Goal: Task Accomplishment & Management: Manage account settings

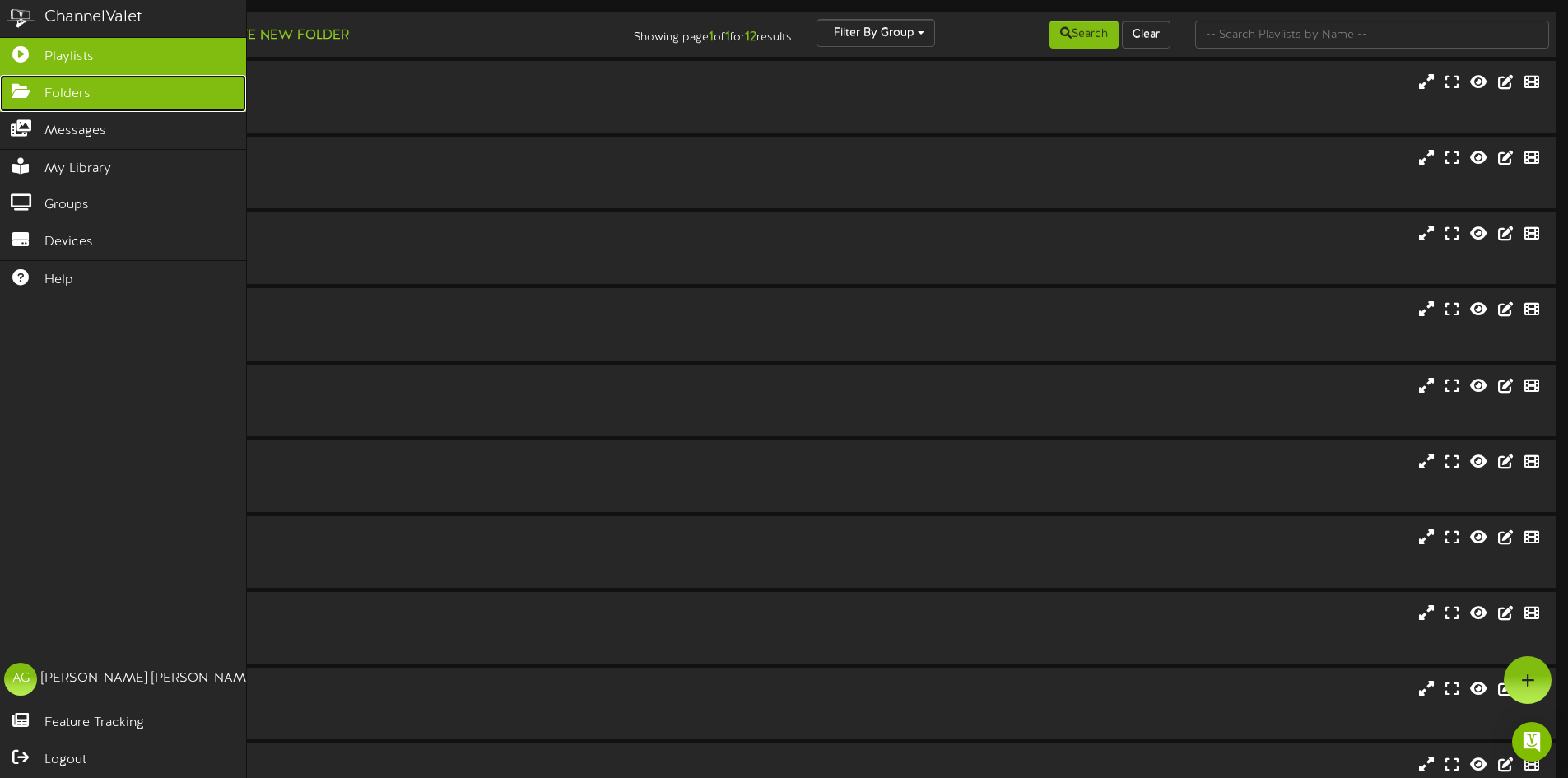
click at [23, 103] on link "Folders" at bounding box center [123, 94] width 246 height 37
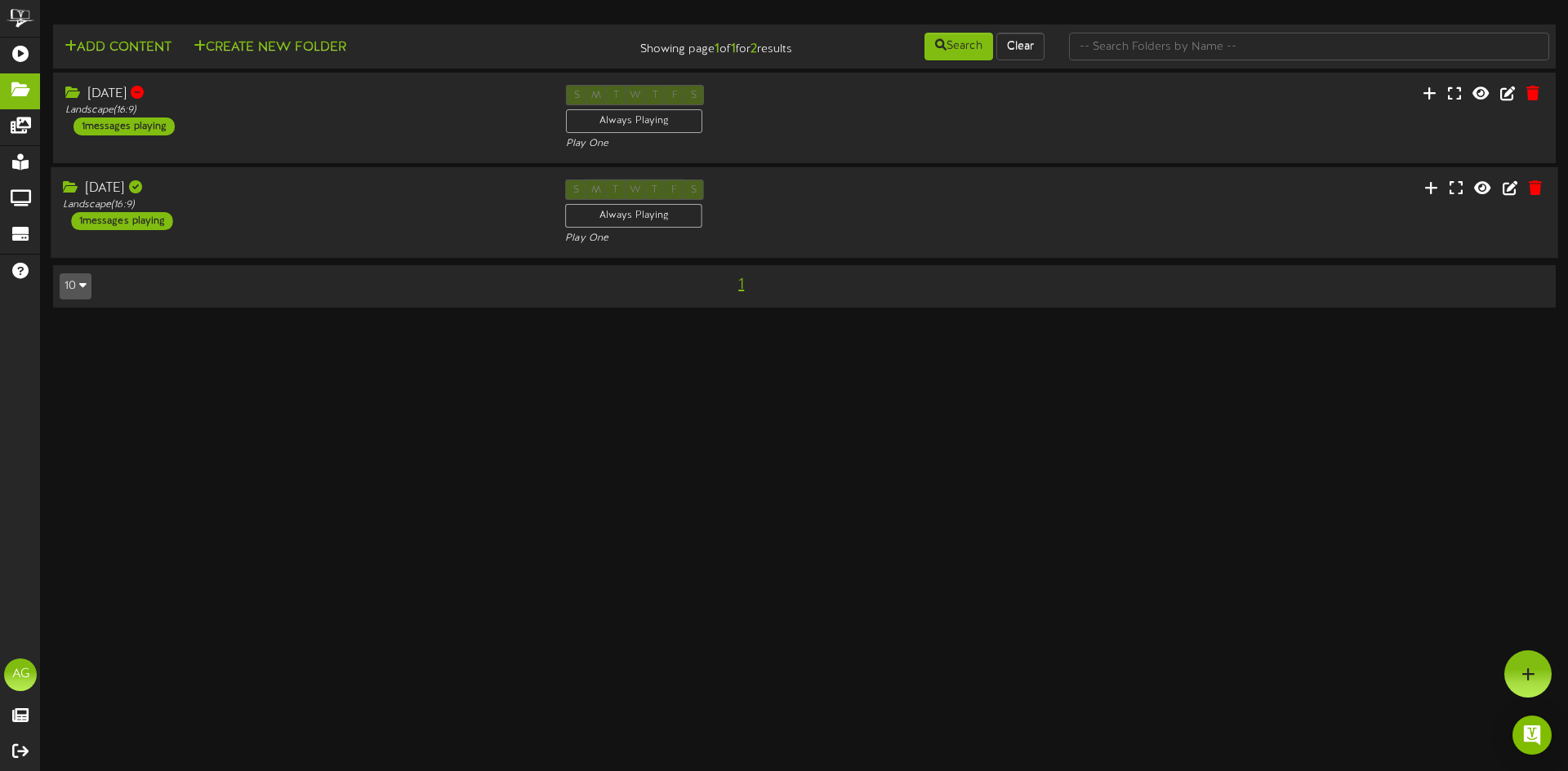
click at [268, 216] on div "[DATE] Landscape ( 16:9 ) 1 messages playing" at bounding box center [302, 205] width 502 height 51
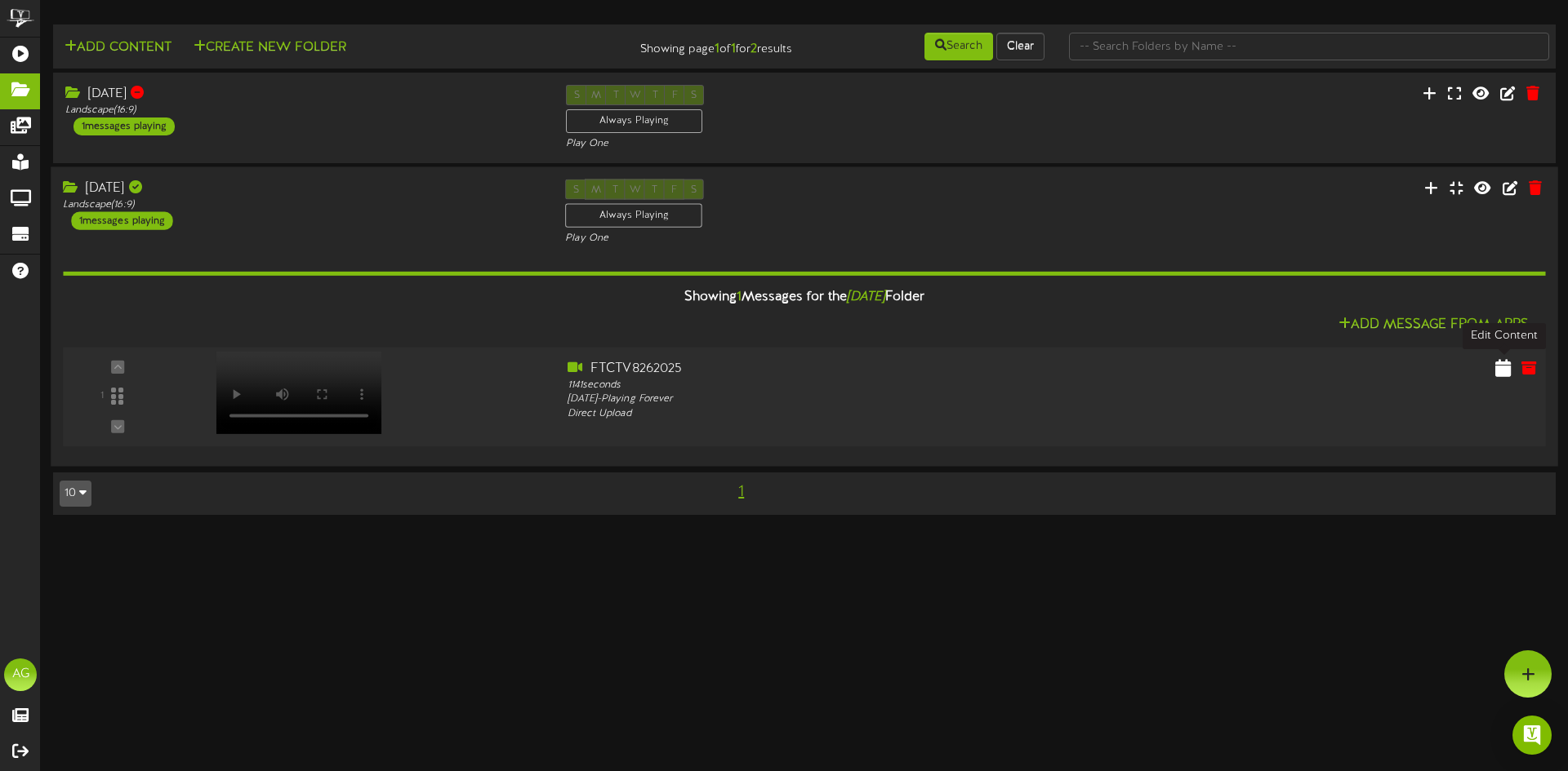
click at [1512, 373] on button at bounding box center [1503, 370] width 26 height 25
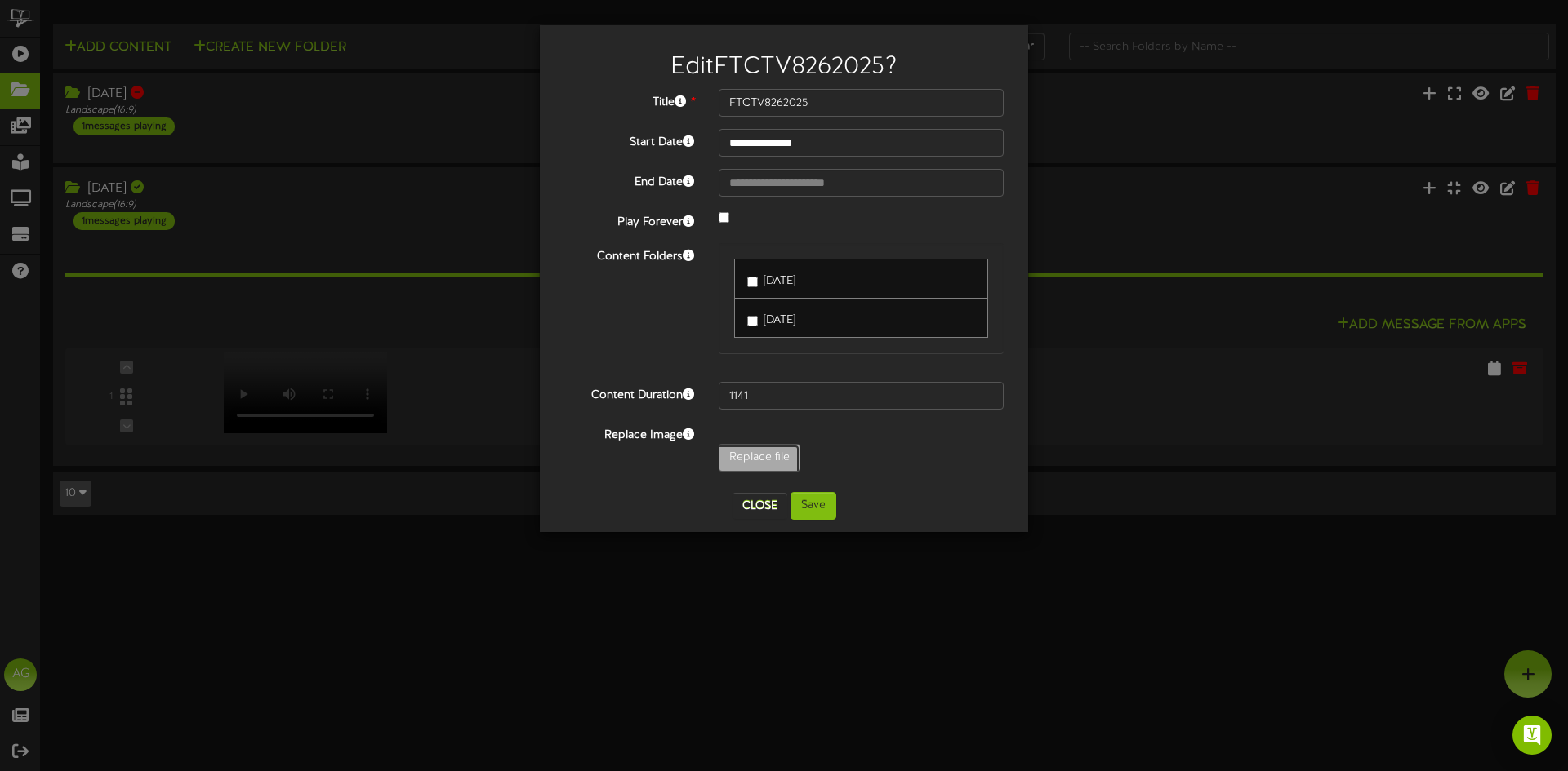
type input "**********"
type input "FTCTV8262025-Edit"
click at [811, 505] on button "Save" at bounding box center [813, 506] width 46 height 27
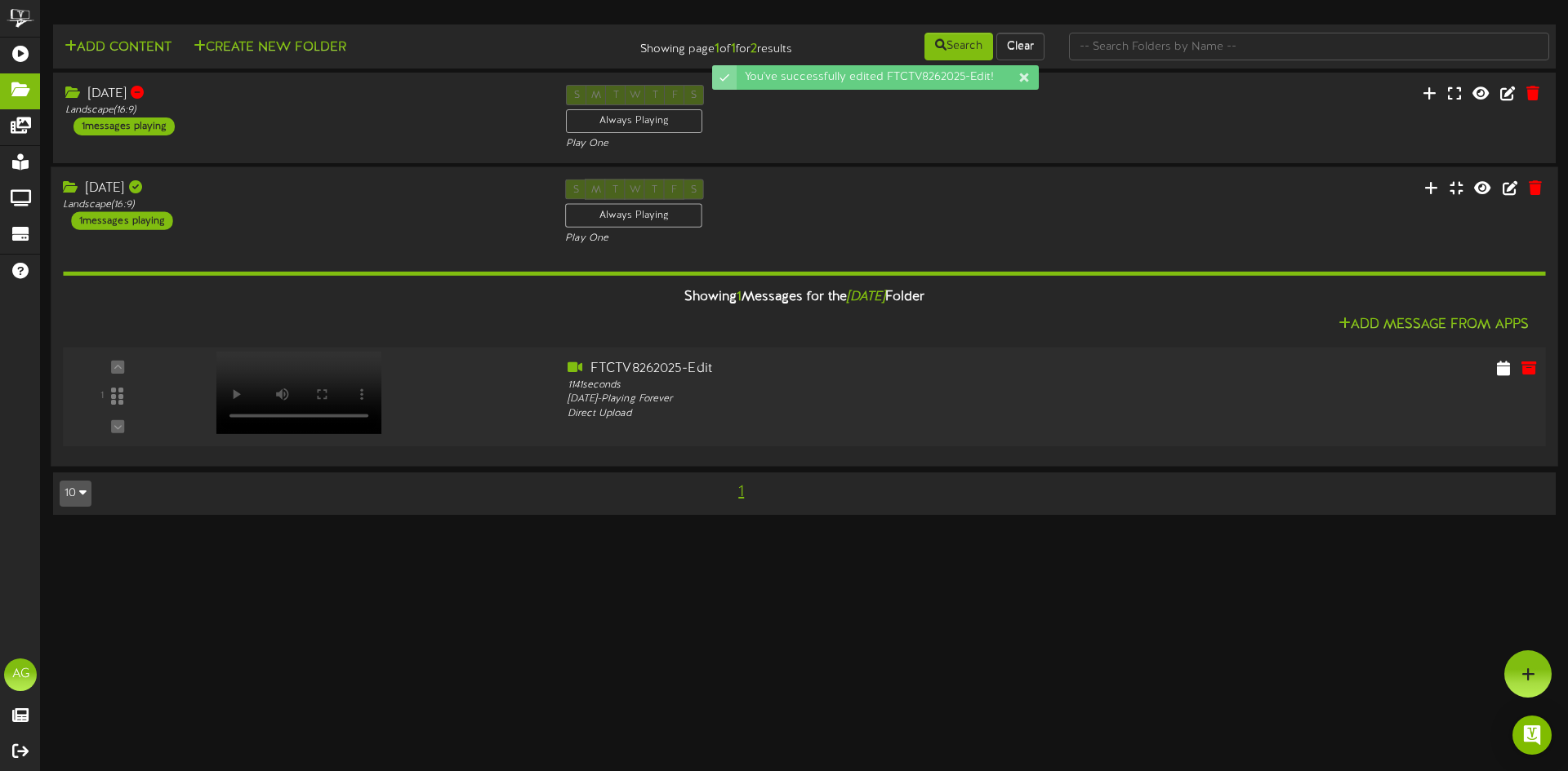
click at [243, 411] on div at bounding box center [296, 376] width 191 height 82
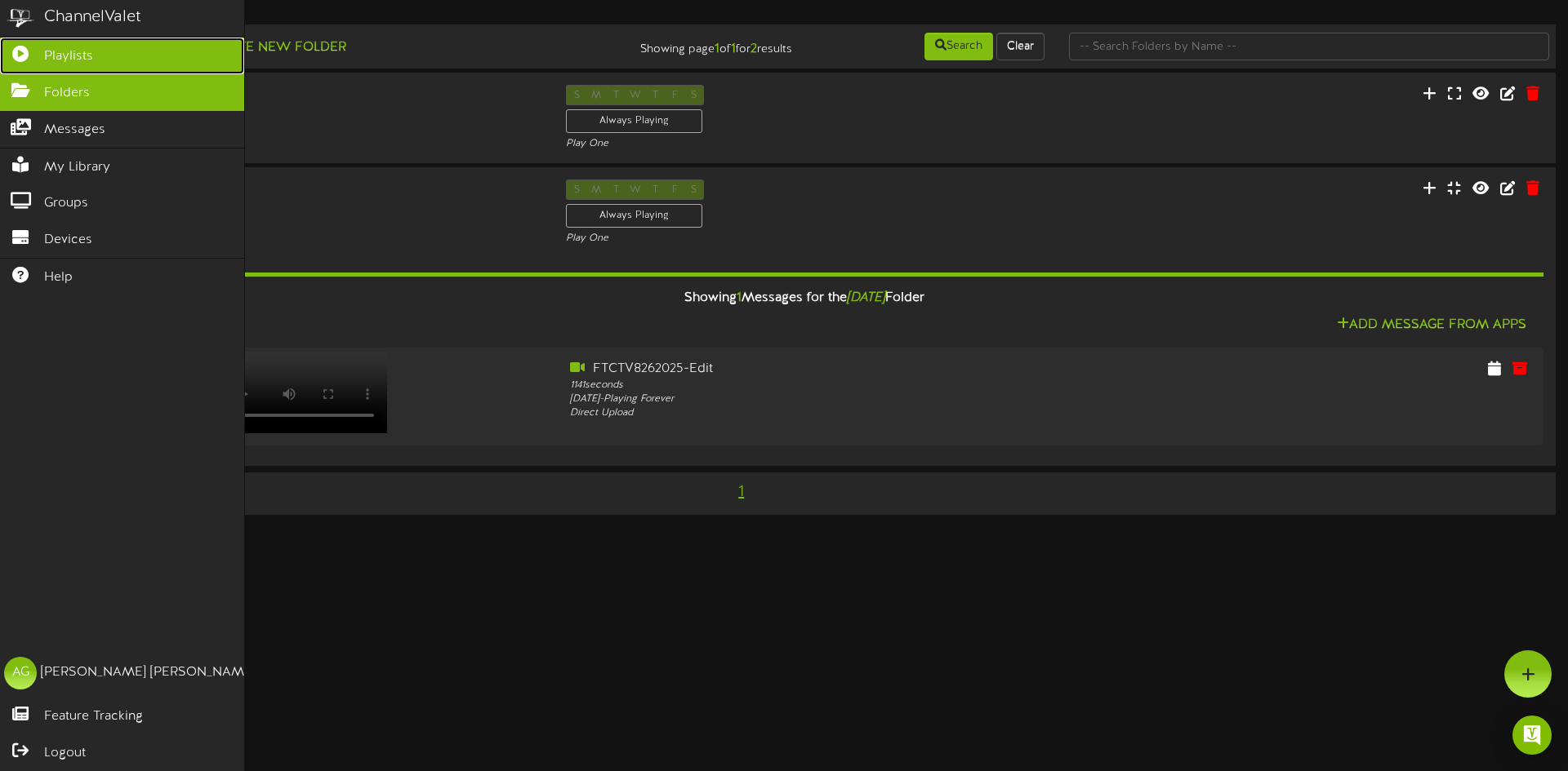
click at [26, 54] on icon at bounding box center [21, 52] width 41 height 13
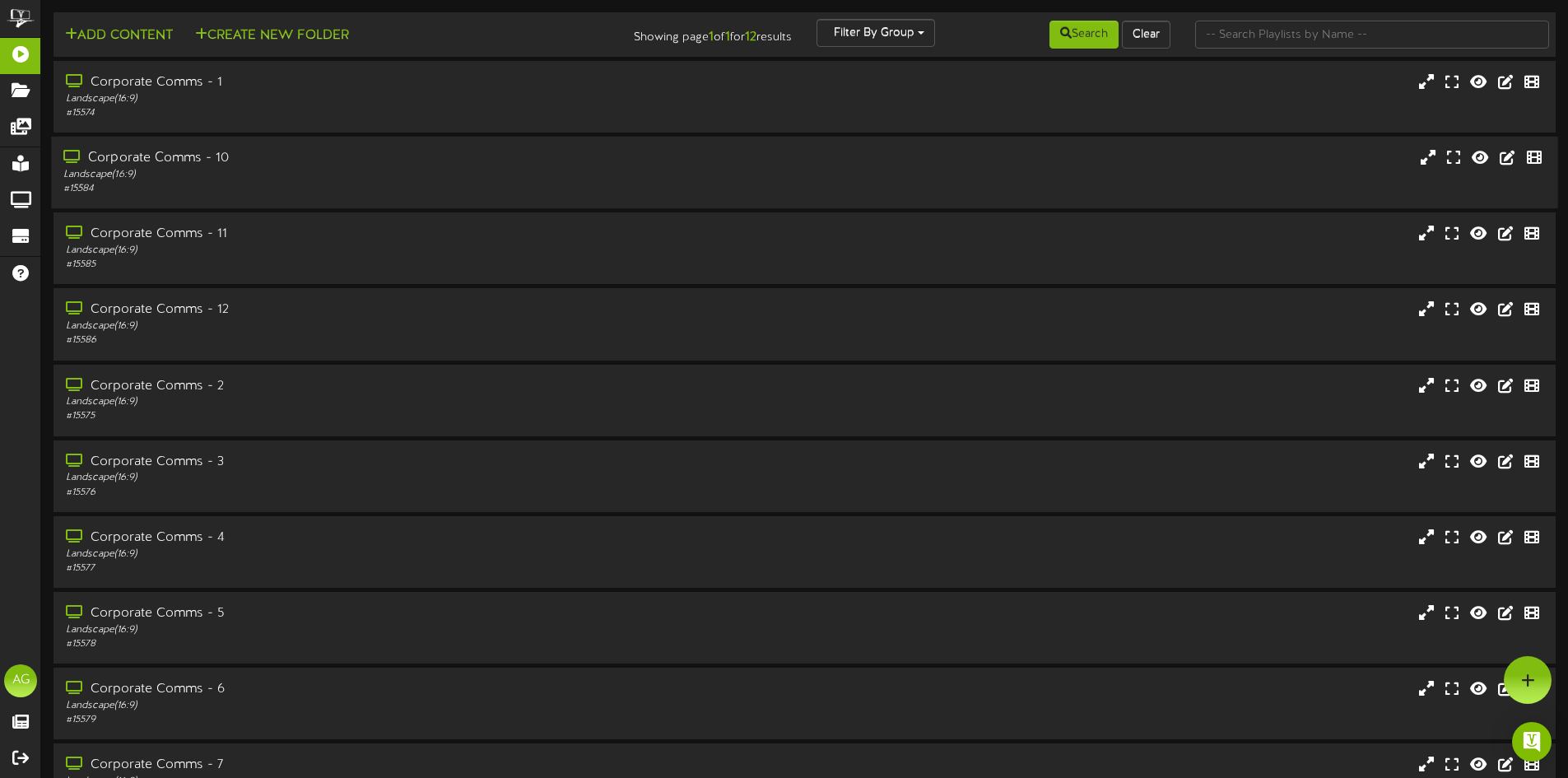
click at [150, 175] on div "Landscape ( 16:9 )" at bounding box center [365, 175] width 603 height 14
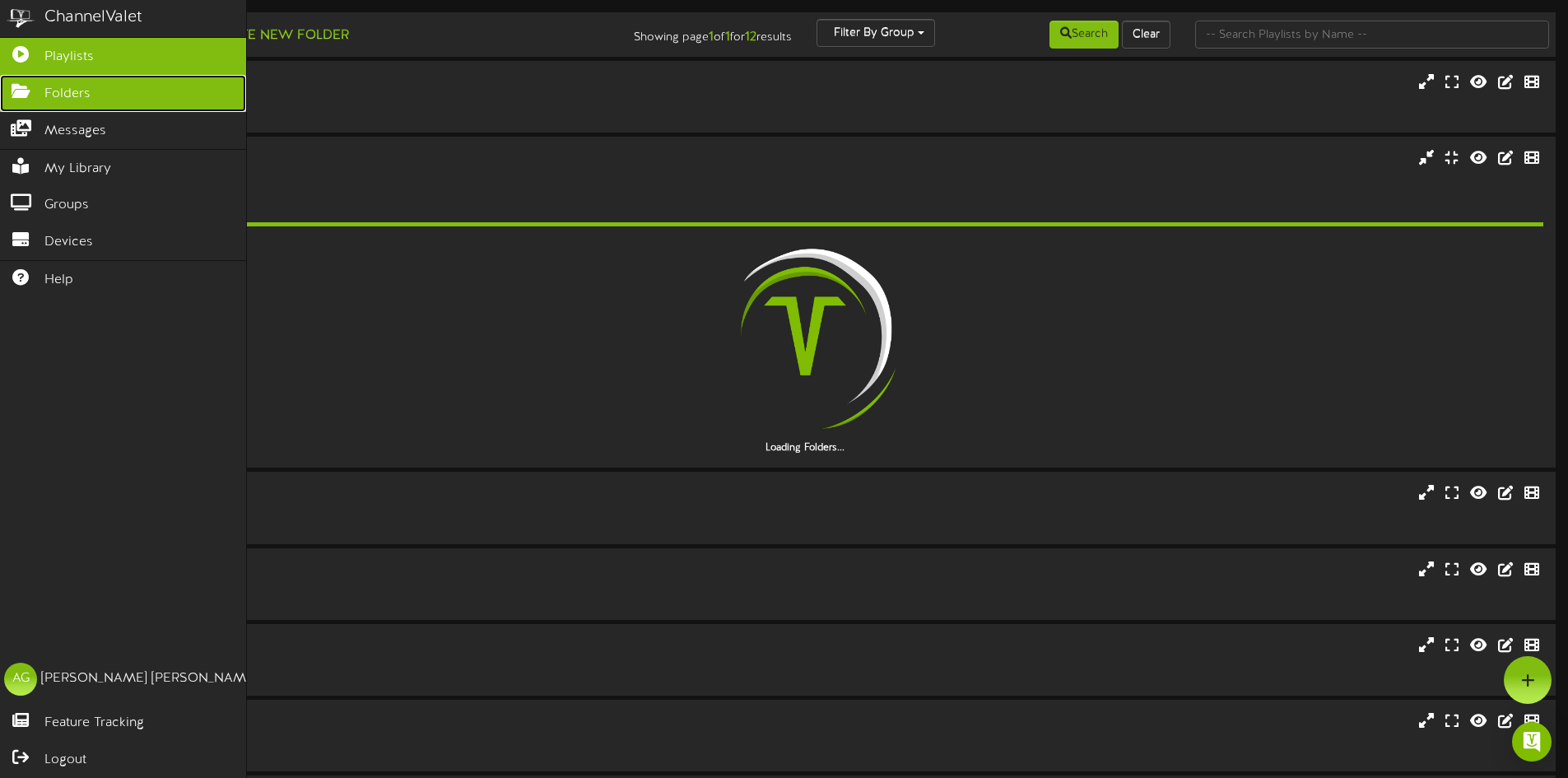
click at [24, 96] on icon at bounding box center [21, 89] width 41 height 13
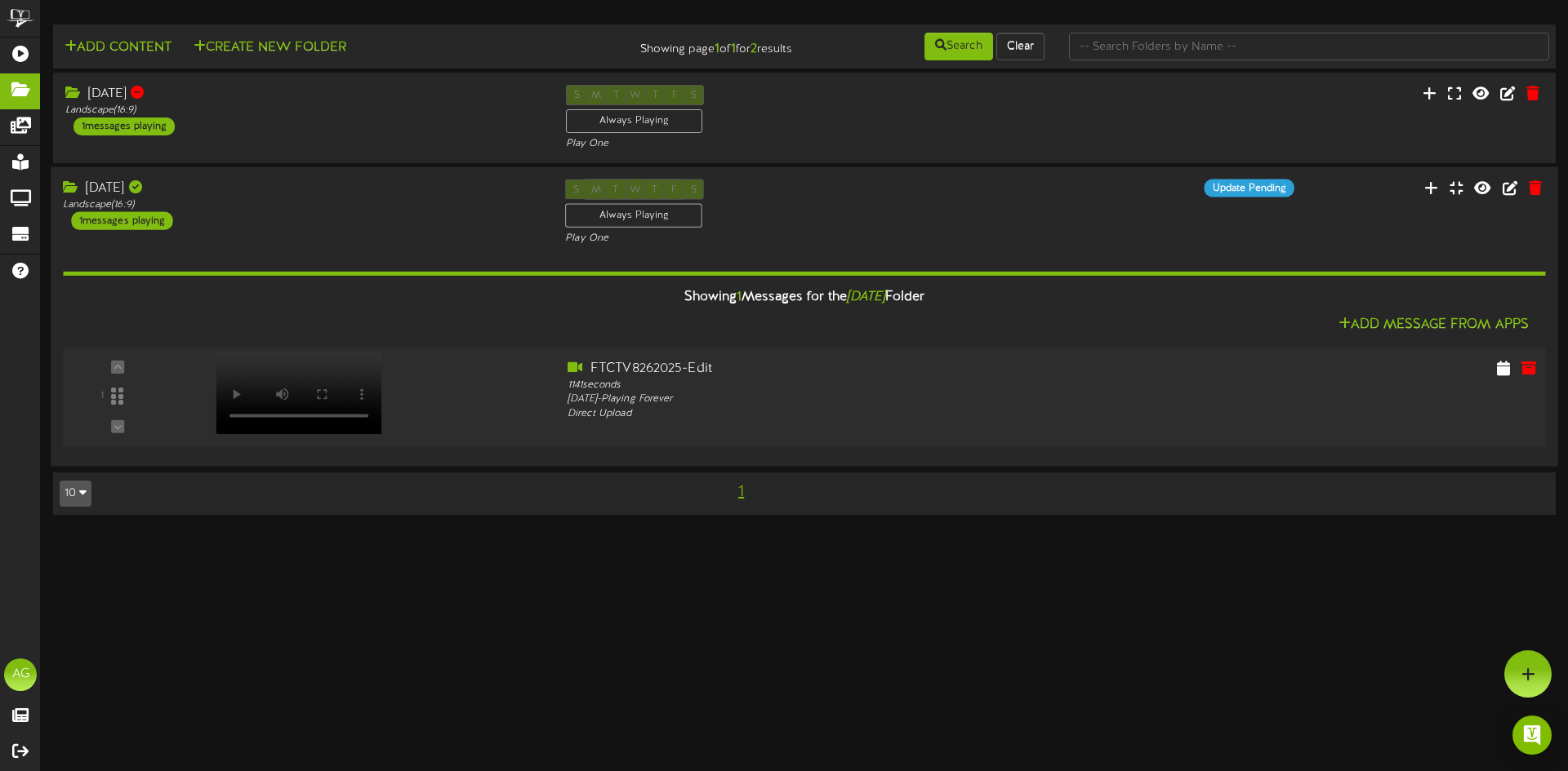
click at [374, 389] on div at bounding box center [296, 376] width 191 height 82
click at [832, 532] on html "ChannelValet Playlists Folders Messages My Library Groups Devices Help AG [PERS…" at bounding box center [784, 266] width 1568 height 532
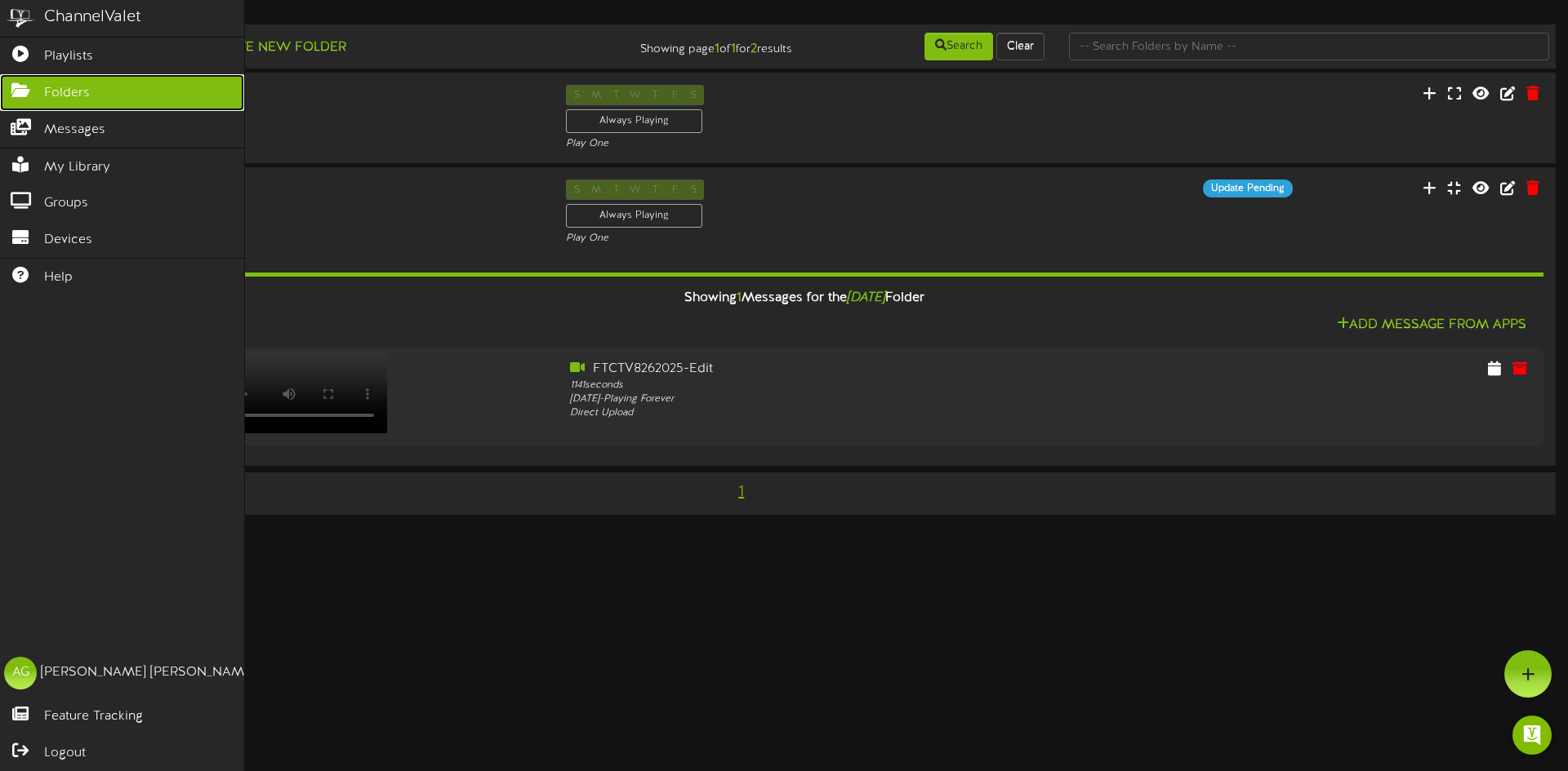
click at [18, 95] on icon at bounding box center [21, 88] width 41 height 13
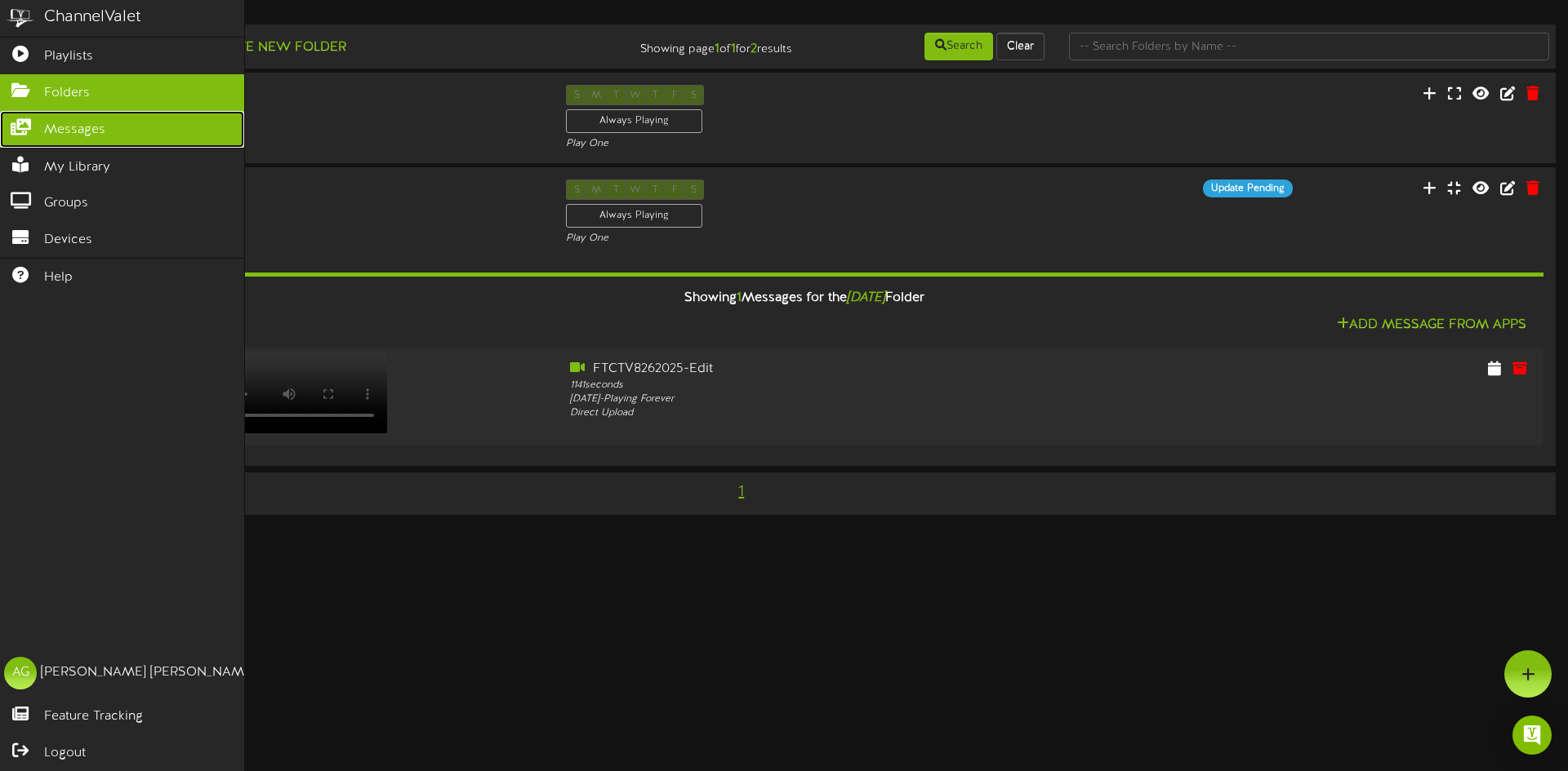
click at [2, 137] on link "Messages" at bounding box center [122, 130] width 244 height 37
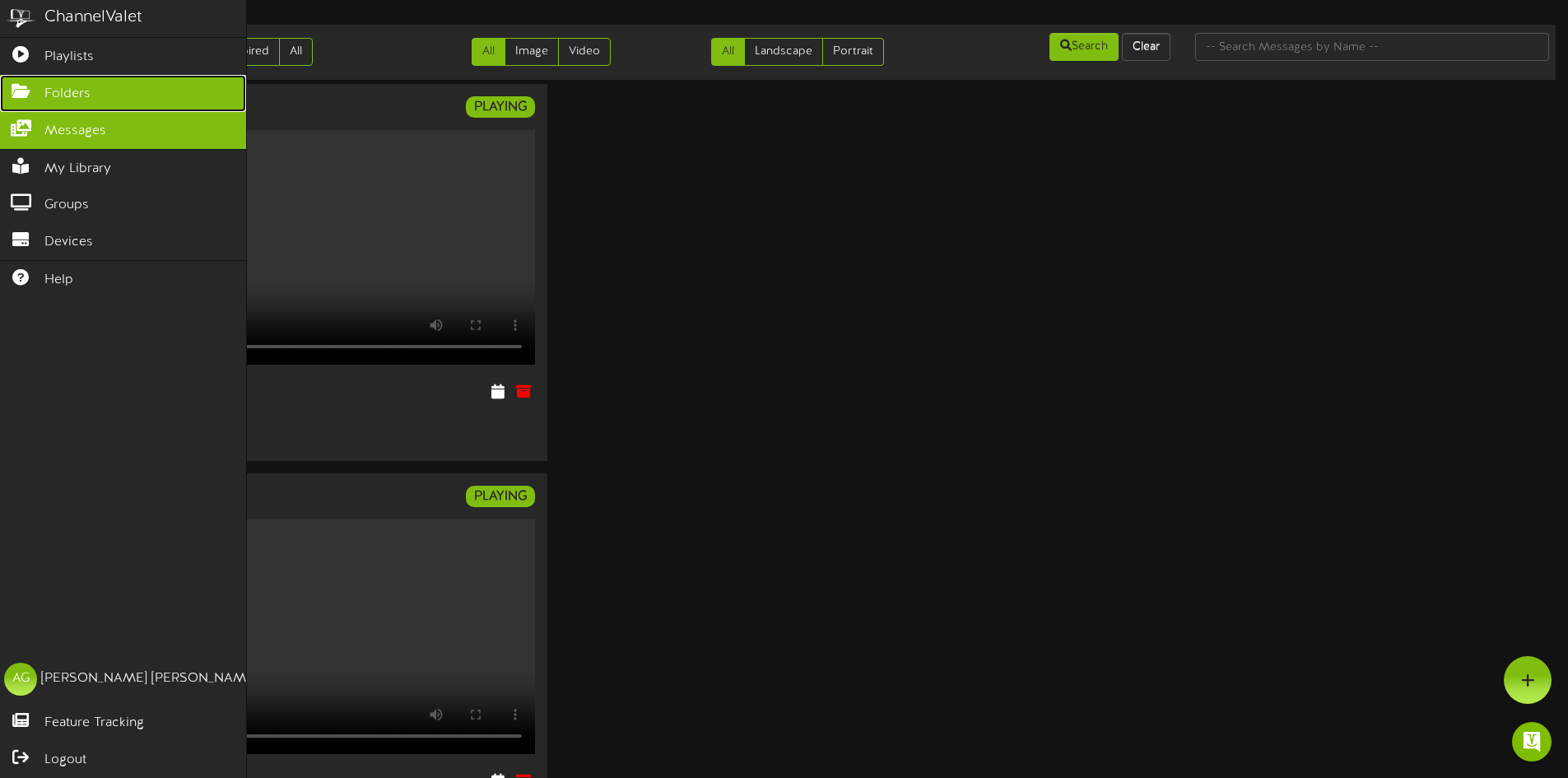
click at [16, 95] on icon at bounding box center [21, 89] width 41 height 13
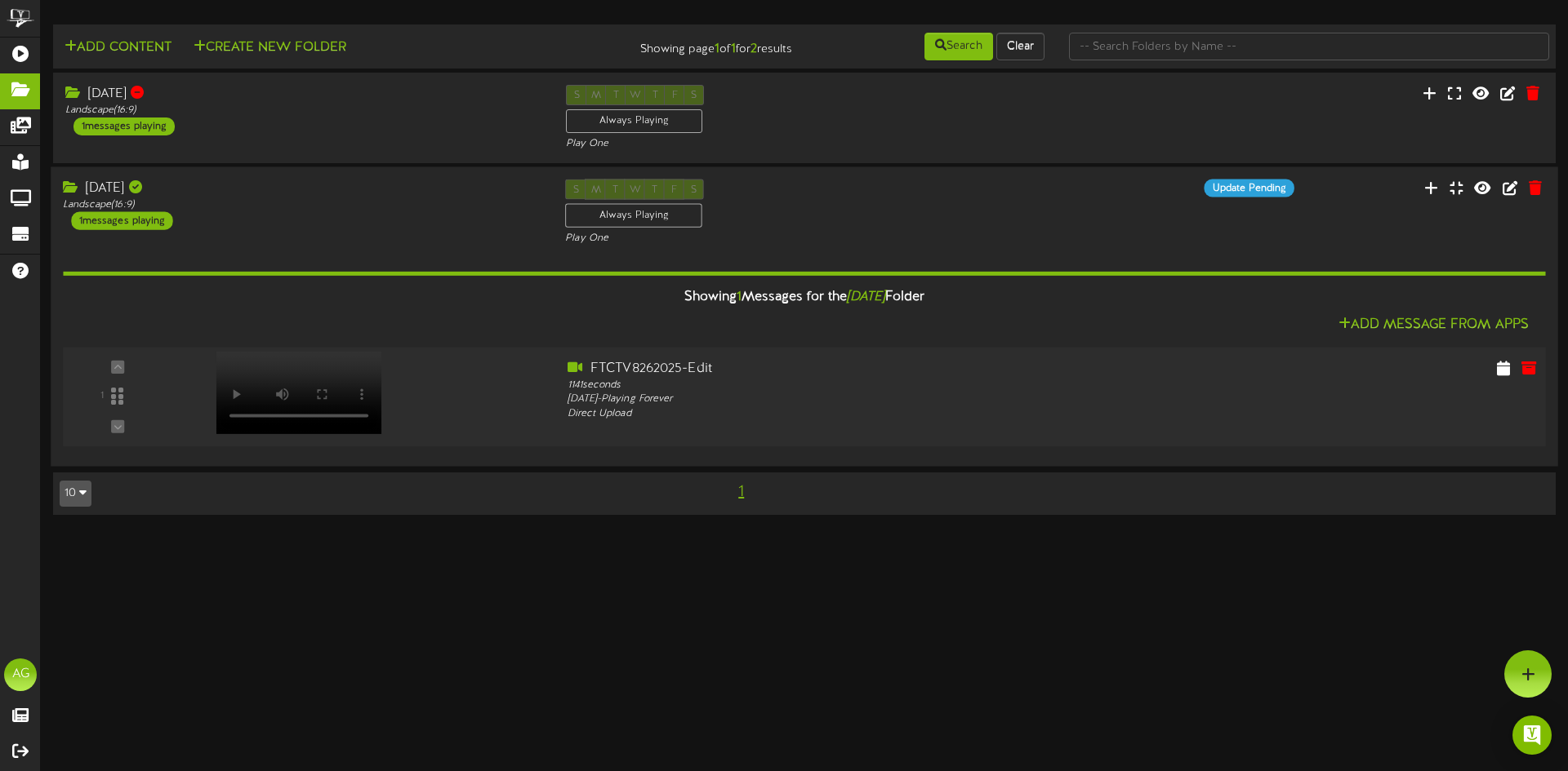
click at [327, 379] on div at bounding box center [296, 376] width 191 height 82
click at [764, 235] on div "Play One" at bounding box center [804, 238] width 478 height 14
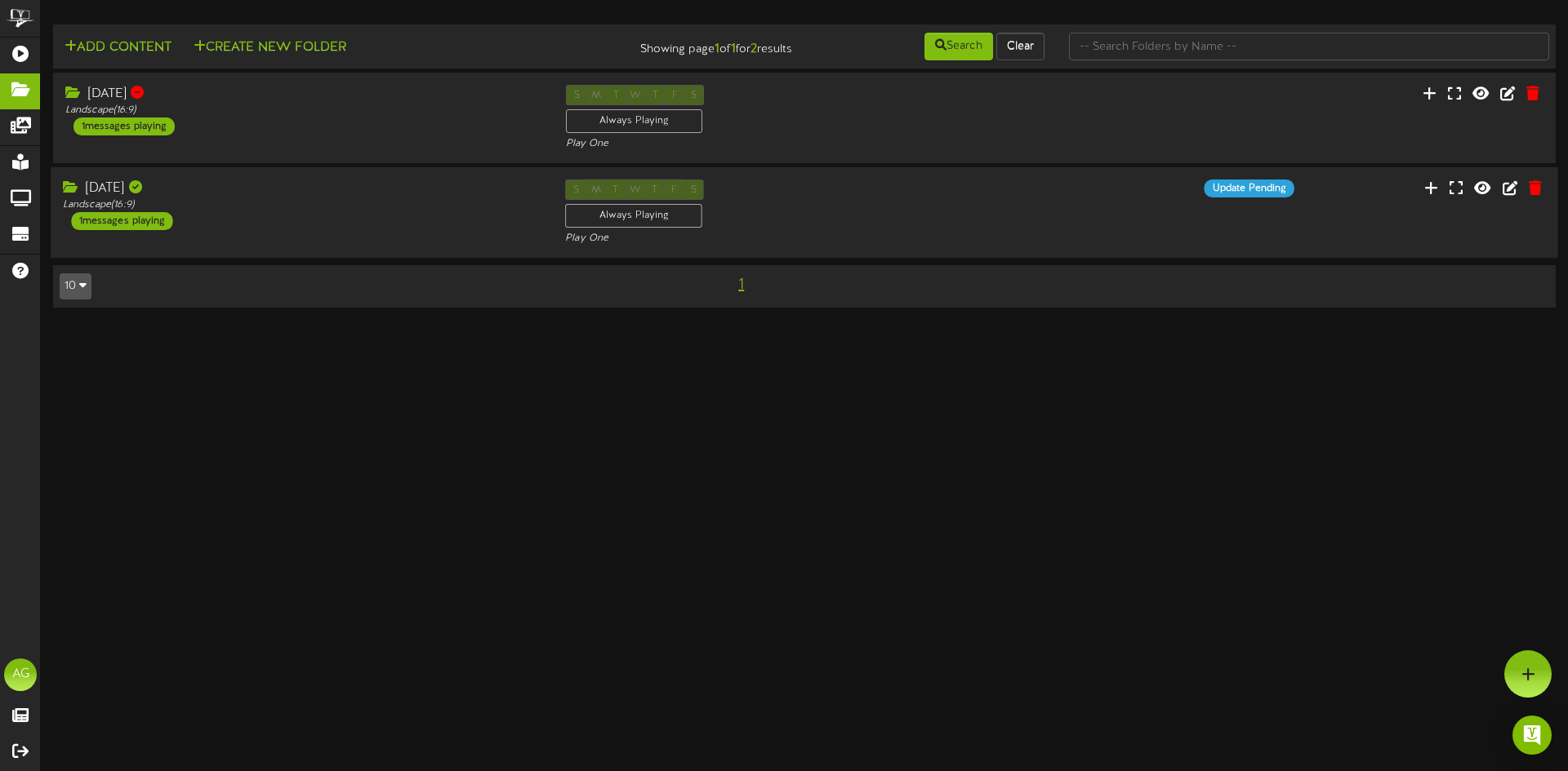
click at [298, 199] on div "Landscape ( 16:9 )" at bounding box center [301, 205] width 478 height 14
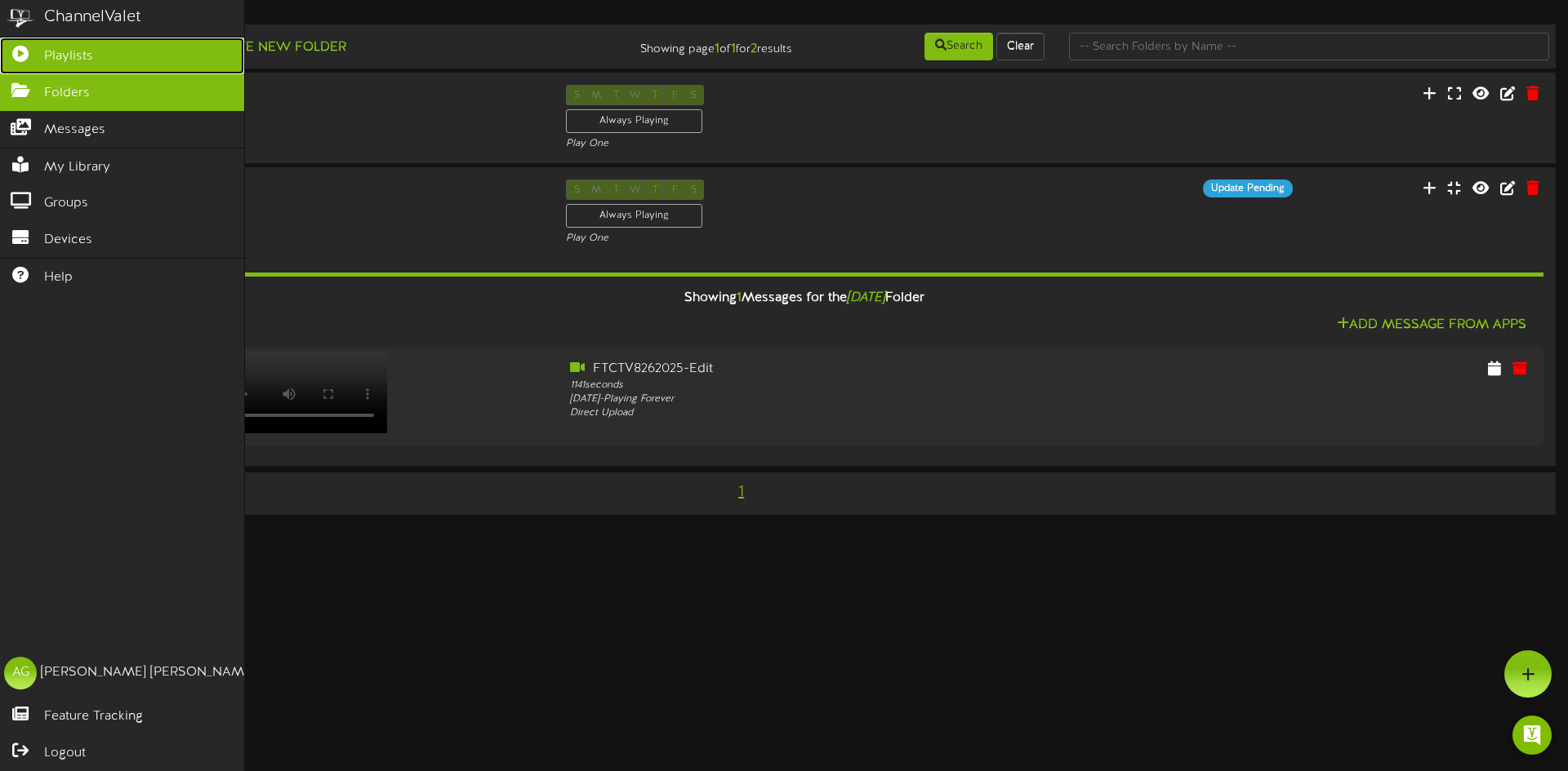
click at [28, 50] on icon at bounding box center [21, 52] width 41 height 13
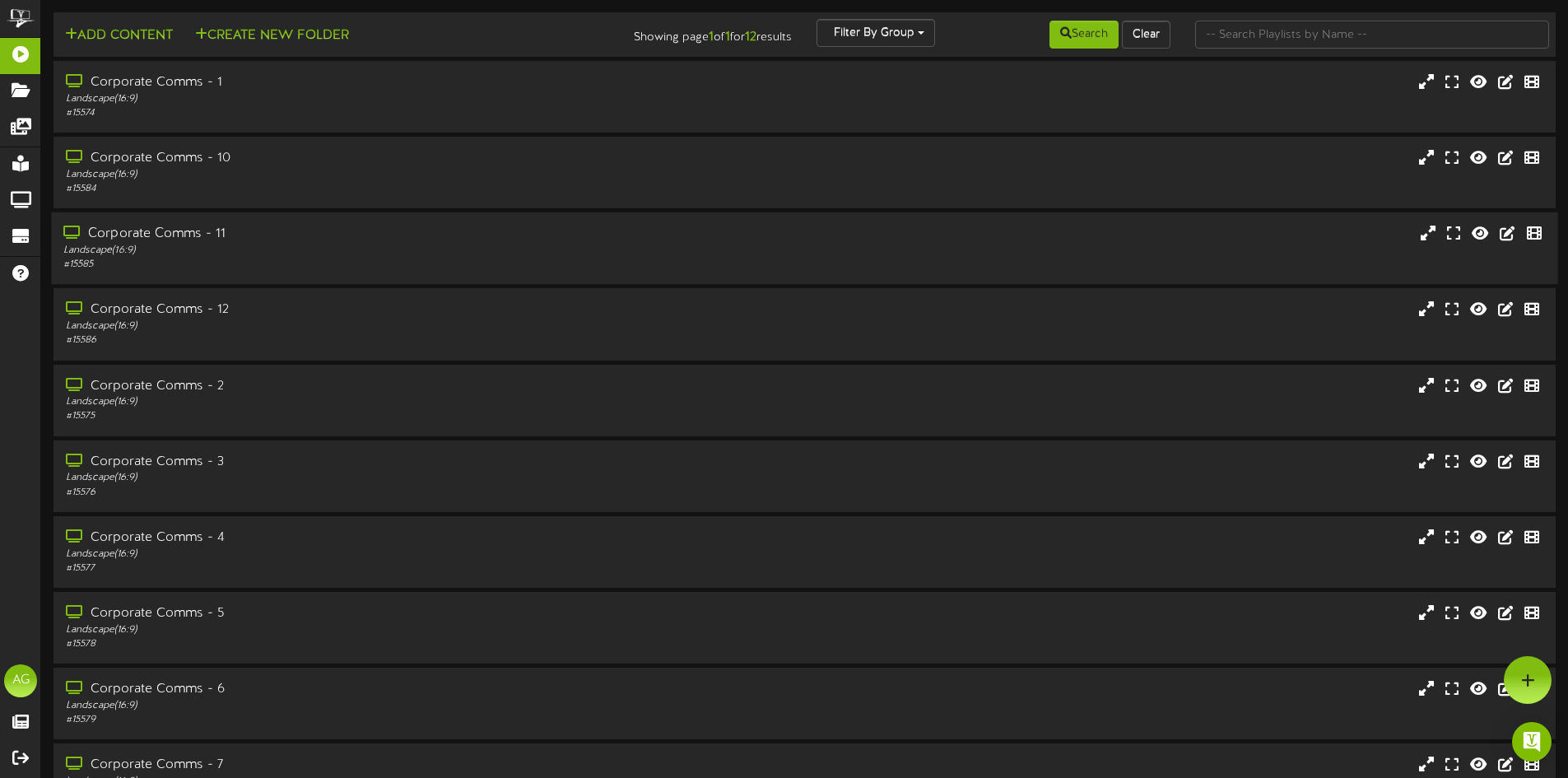
click at [402, 278] on div "Corporate Comms - 11 Landscape ( 16:9 ) # 15585" at bounding box center [804, 248] width 1507 height 72
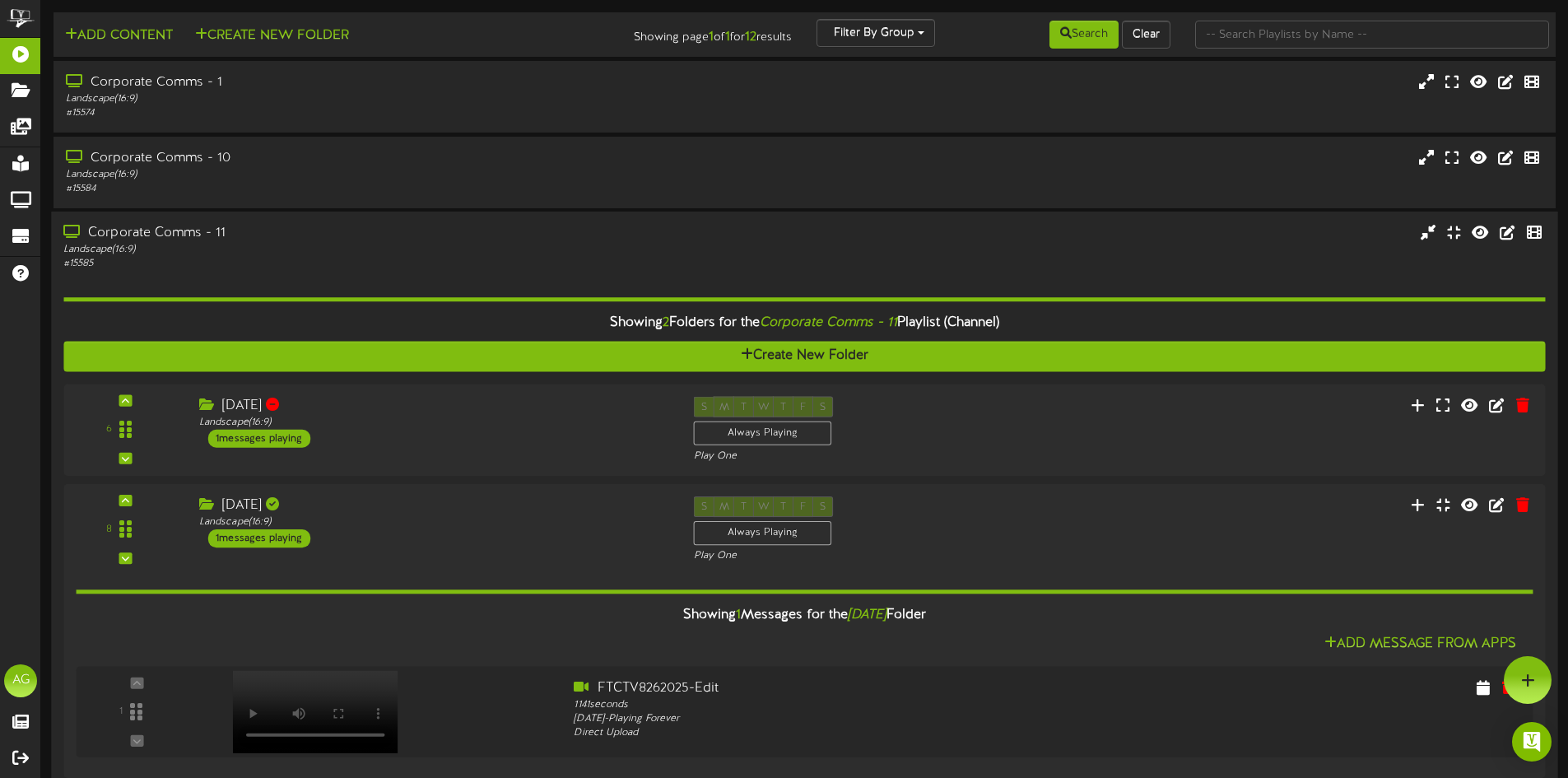
click at [385, 265] on div "# 15585" at bounding box center [365, 264] width 603 height 14
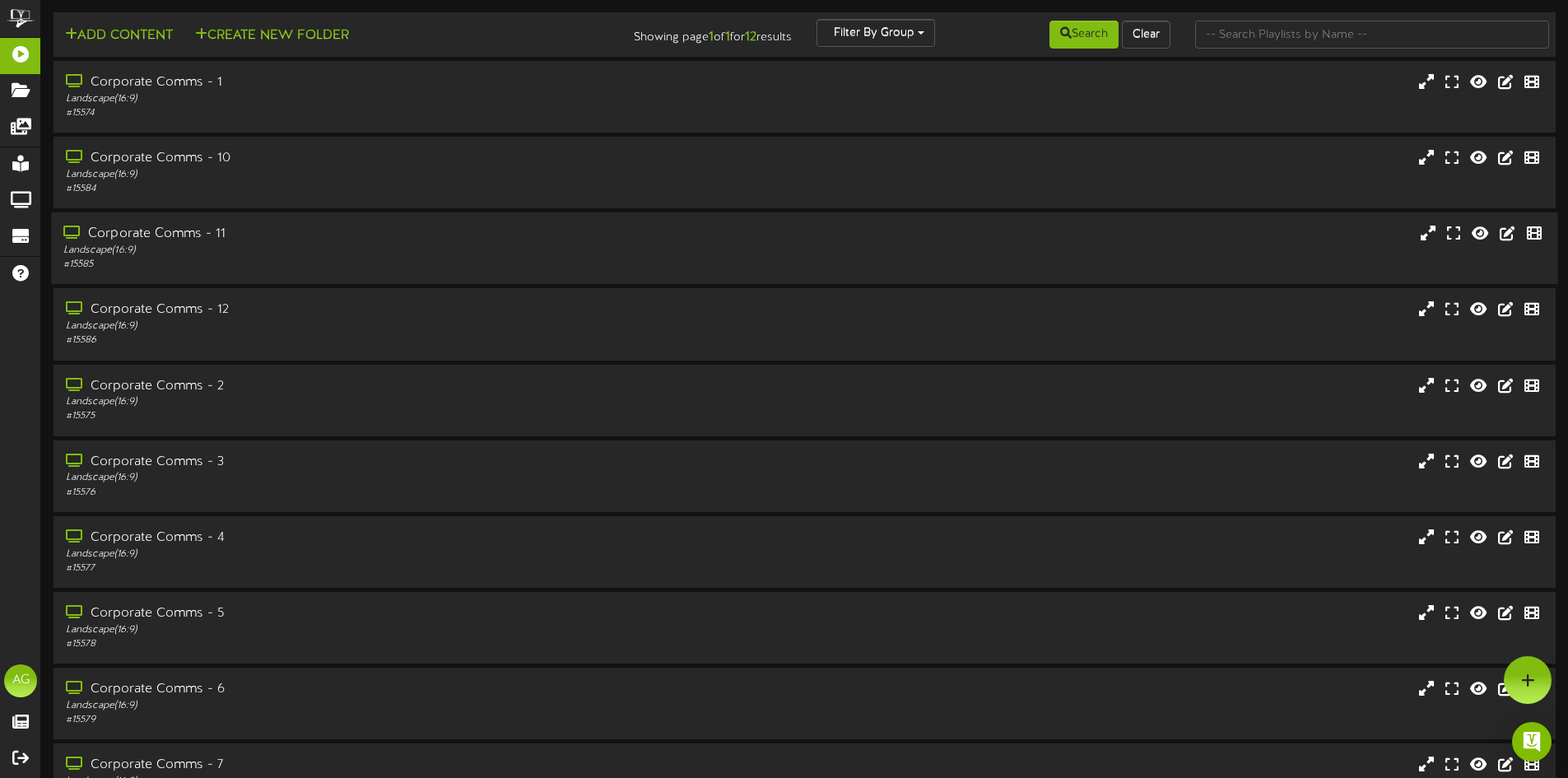
click at [383, 270] on div "# 15585" at bounding box center [365, 264] width 603 height 14
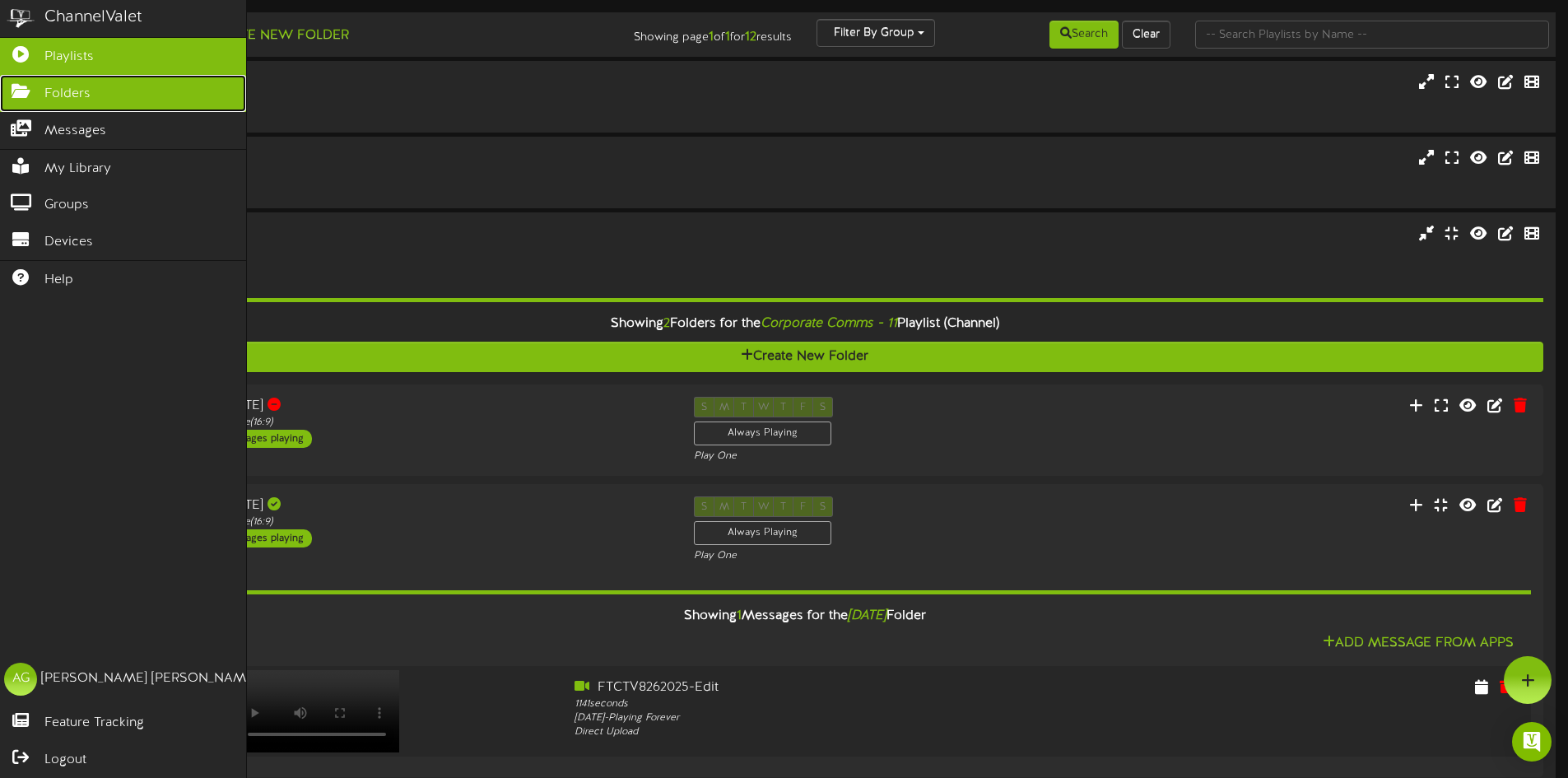
click at [4, 98] on link "Folders" at bounding box center [123, 94] width 246 height 37
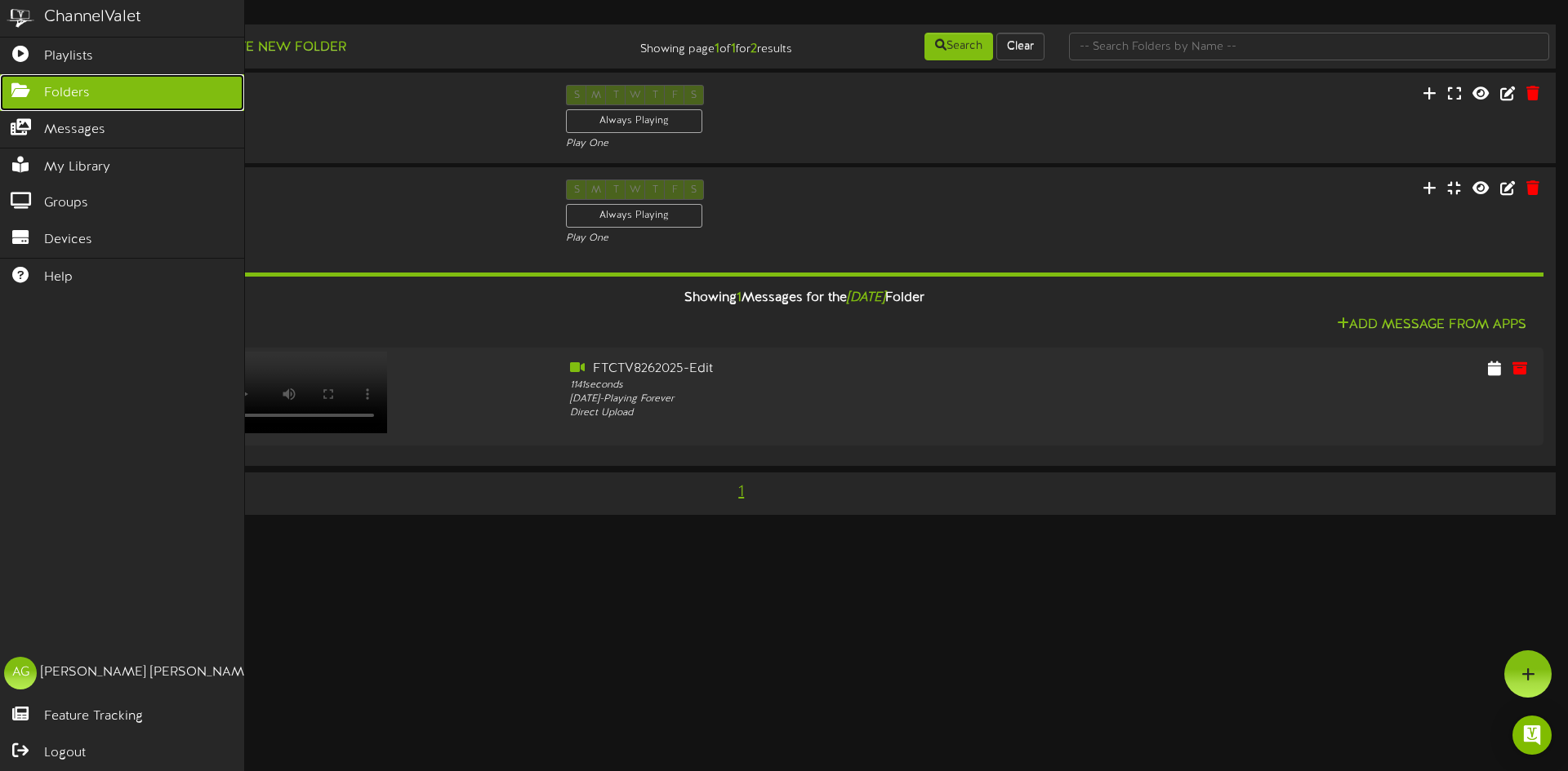
click at [29, 75] on link "Folders" at bounding box center [122, 93] width 244 height 37
click at [33, 56] on icon at bounding box center [21, 52] width 41 height 13
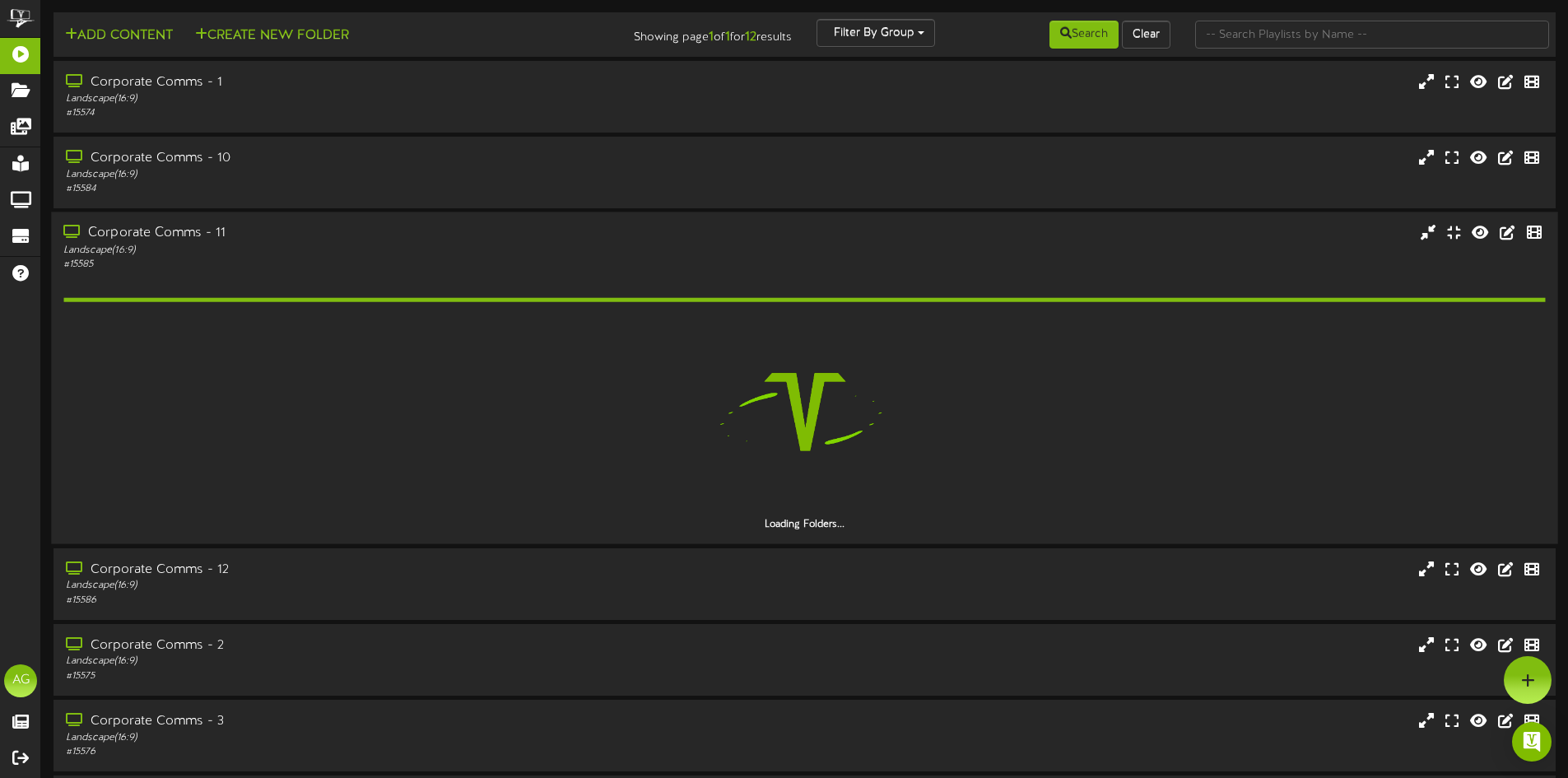
click at [305, 238] on div "Corporate Comms - 11" at bounding box center [365, 234] width 603 height 19
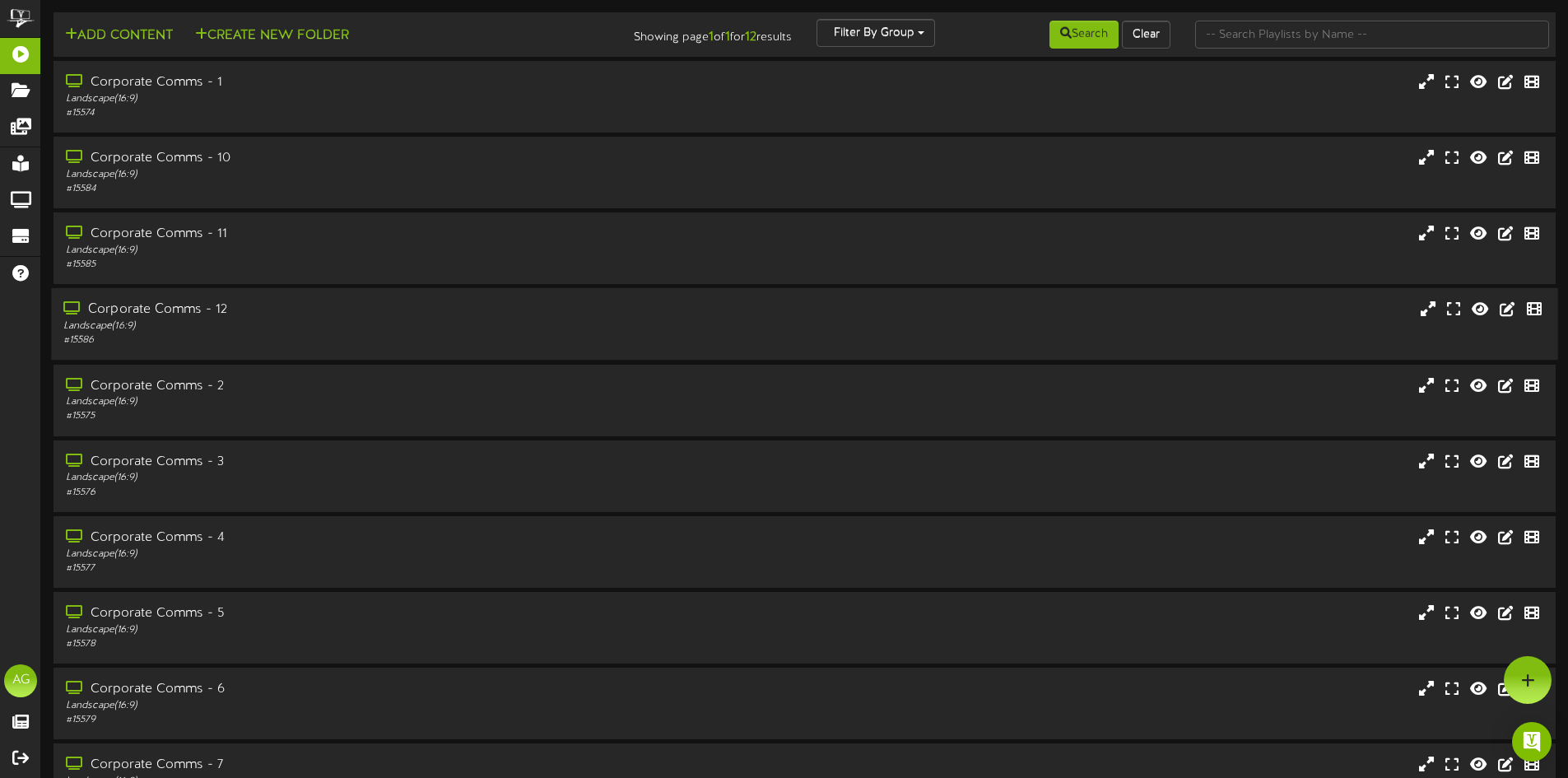
click at [472, 308] on div "Corporate Comms - 12" at bounding box center [365, 310] width 603 height 19
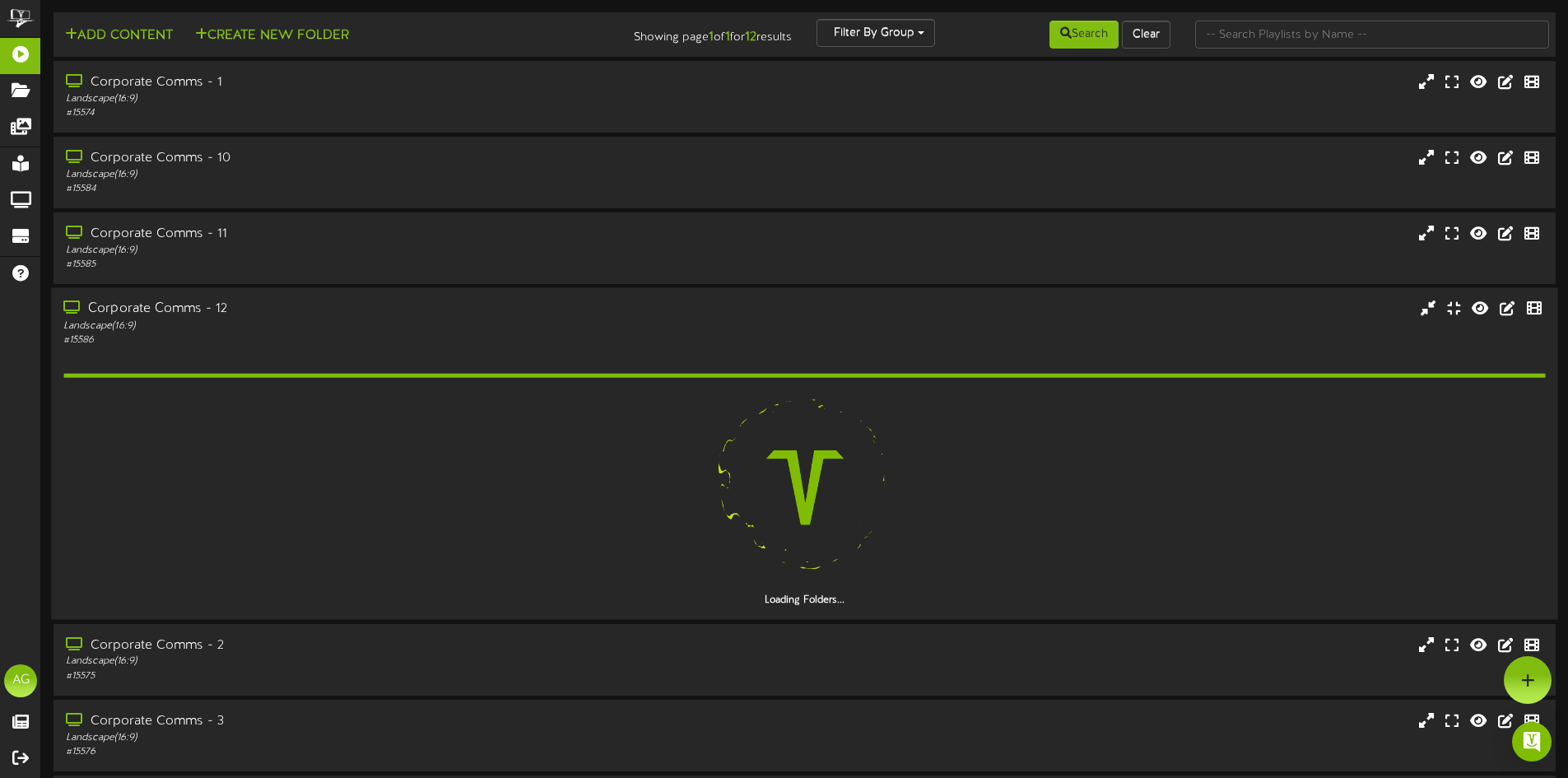
click at [463, 308] on div "Corporate Comms - 12" at bounding box center [365, 310] width 603 height 19
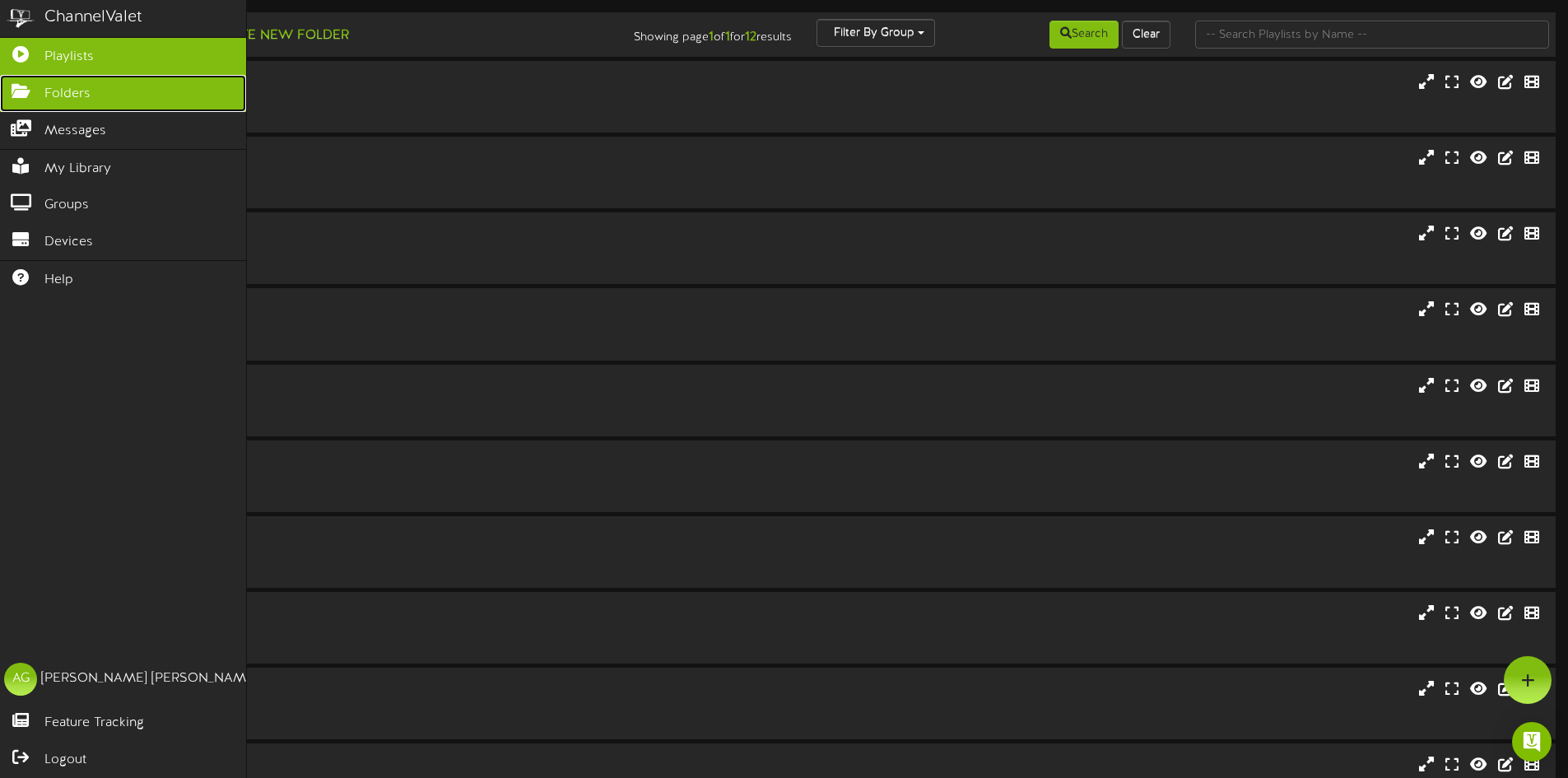
click at [4, 86] on icon at bounding box center [21, 89] width 41 height 13
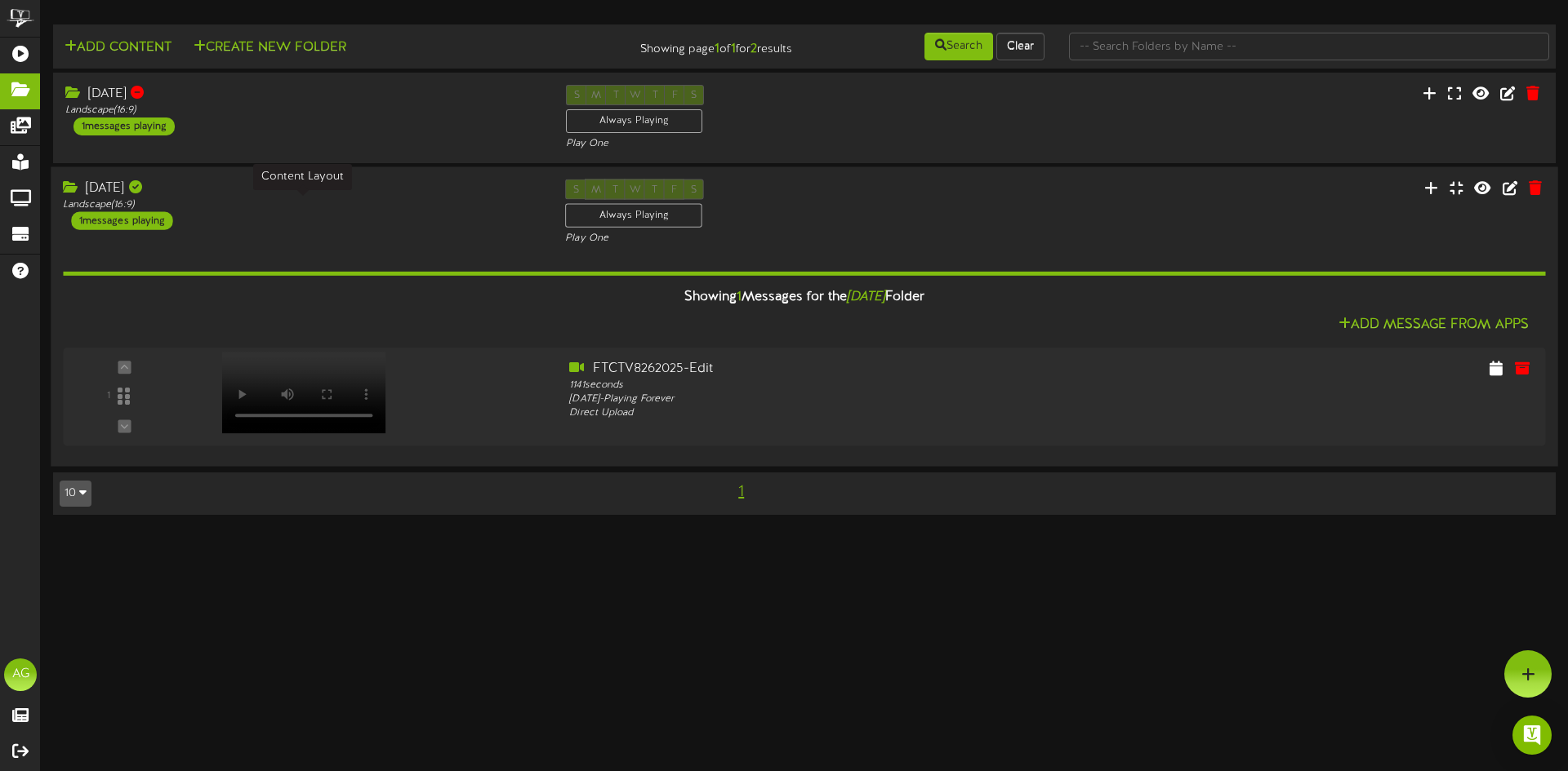
click at [309, 203] on div "Landscape ( 16:9 )" at bounding box center [301, 205] width 478 height 14
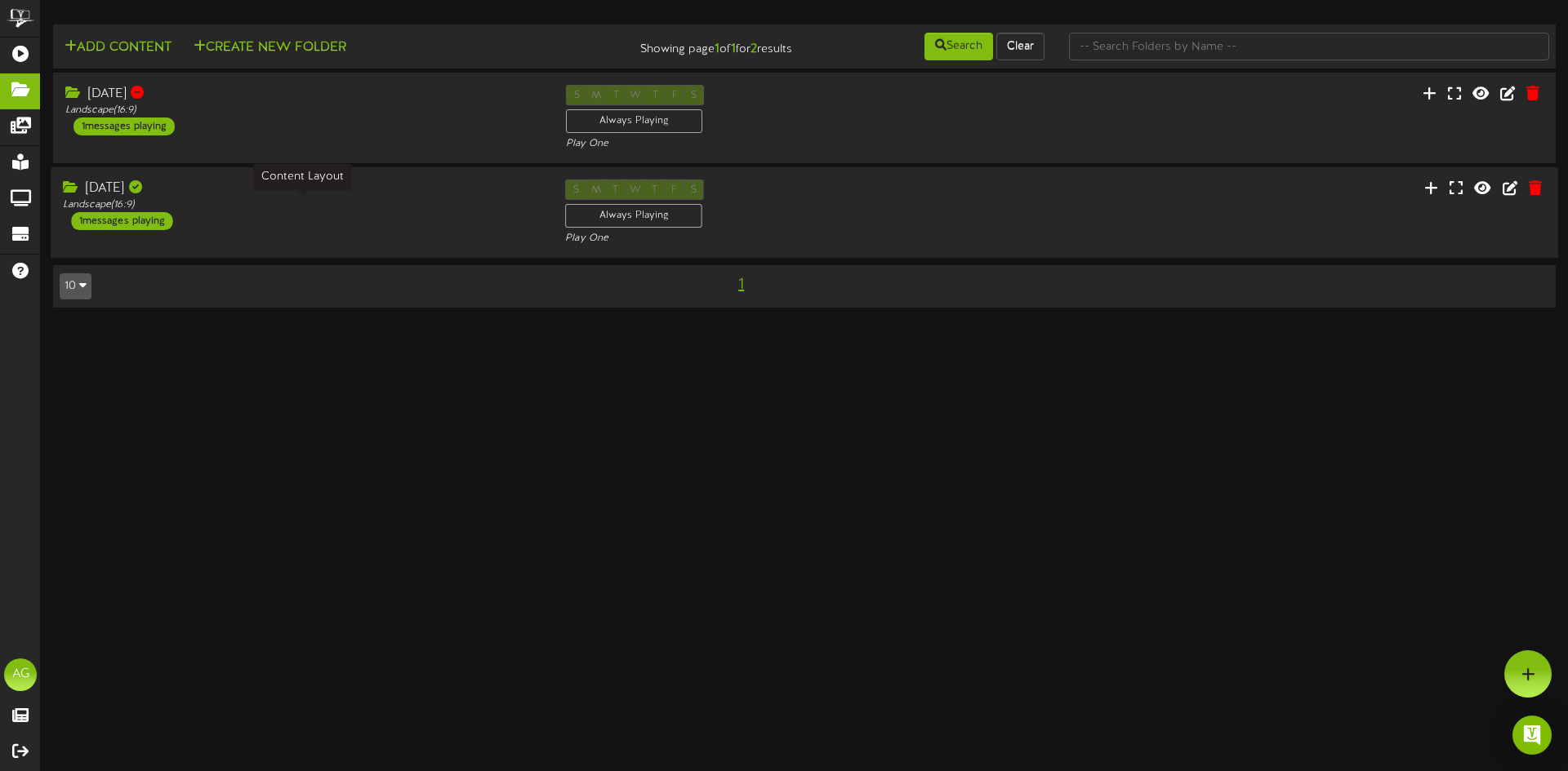
click at [307, 203] on div "Landscape ( 16:9 )" at bounding box center [301, 205] width 478 height 14
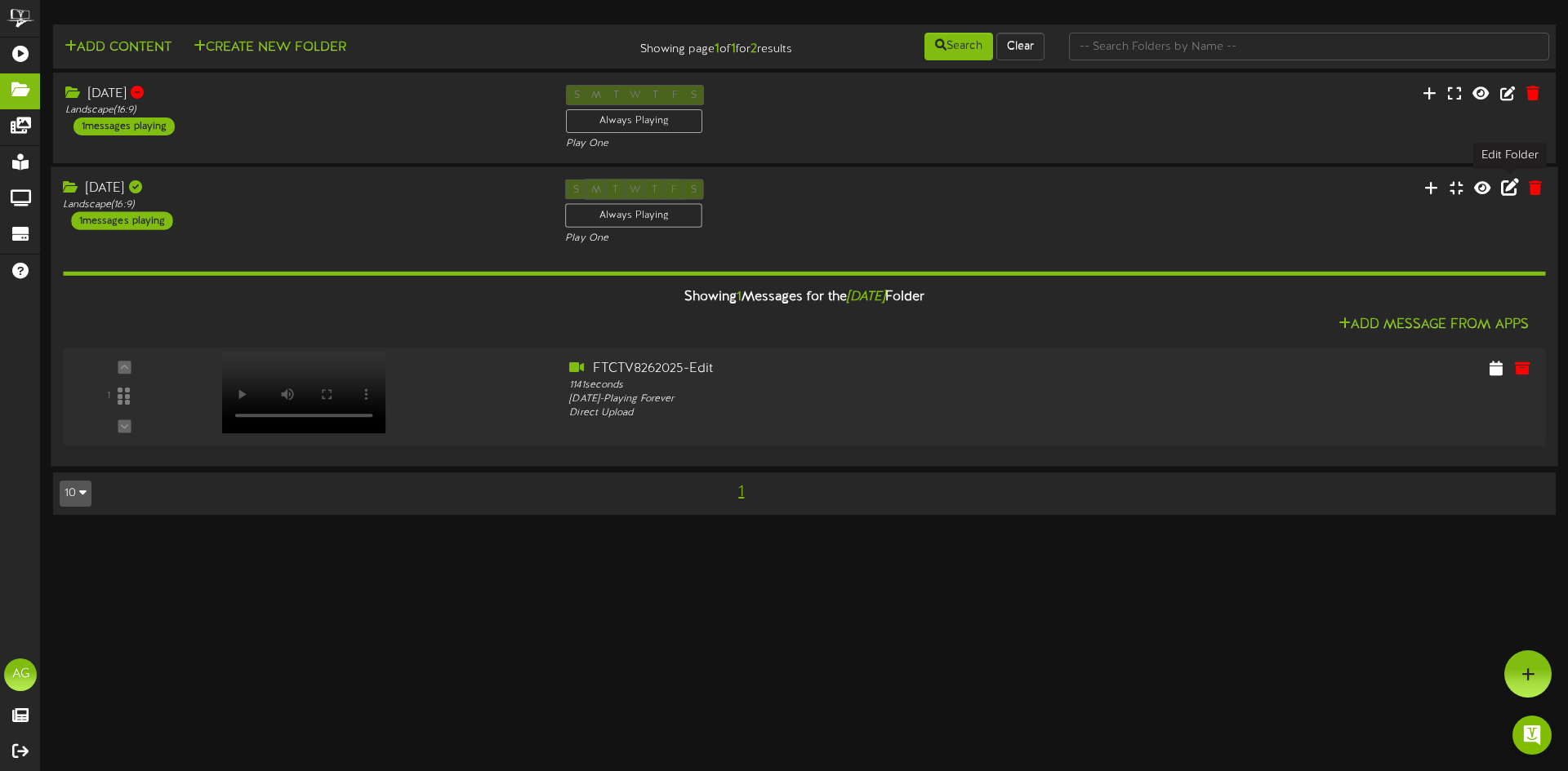
click at [1504, 191] on icon at bounding box center [1509, 187] width 18 height 18
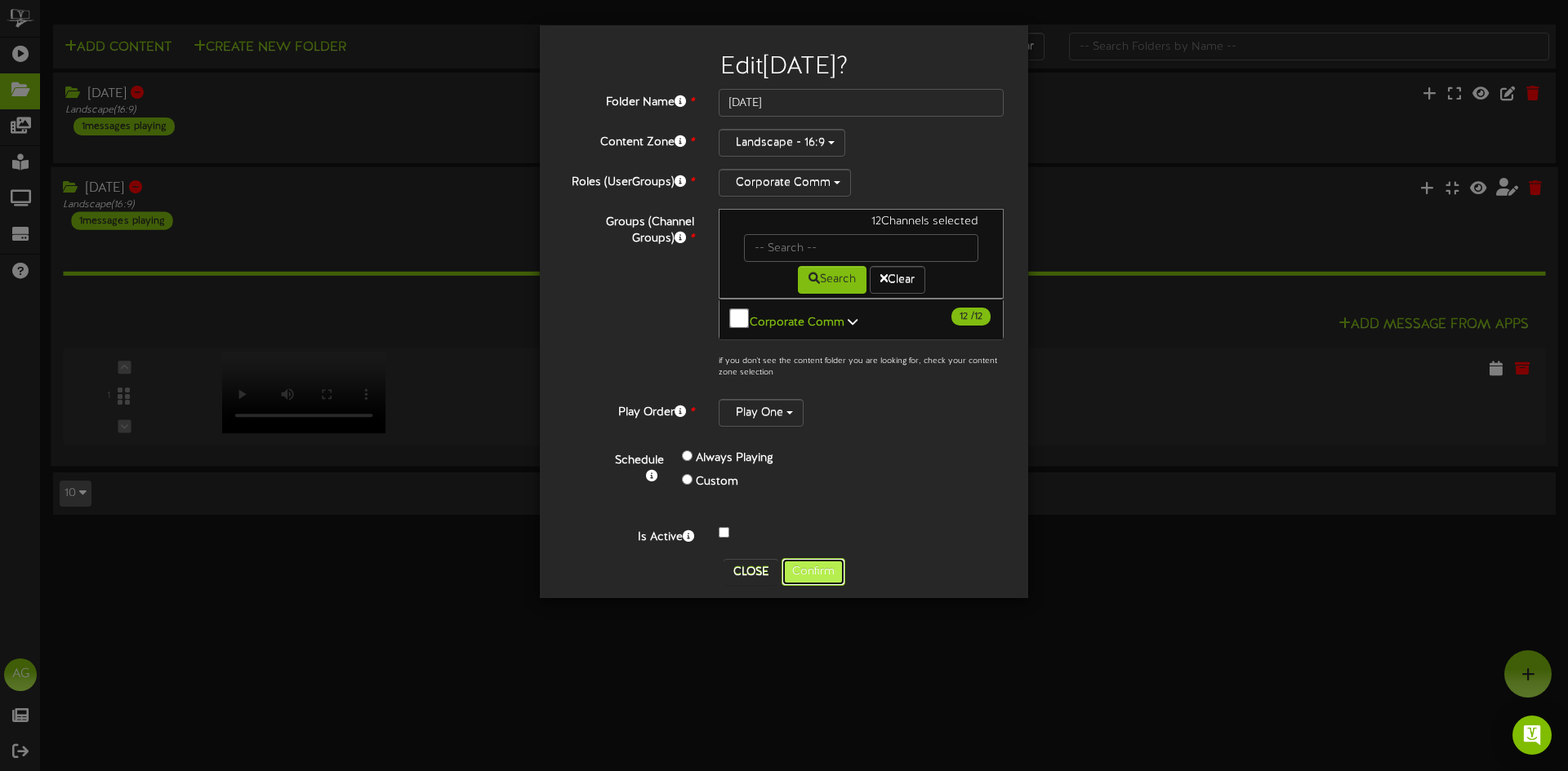
click at [806, 563] on button "Confirm" at bounding box center [812, 572] width 64 height 27
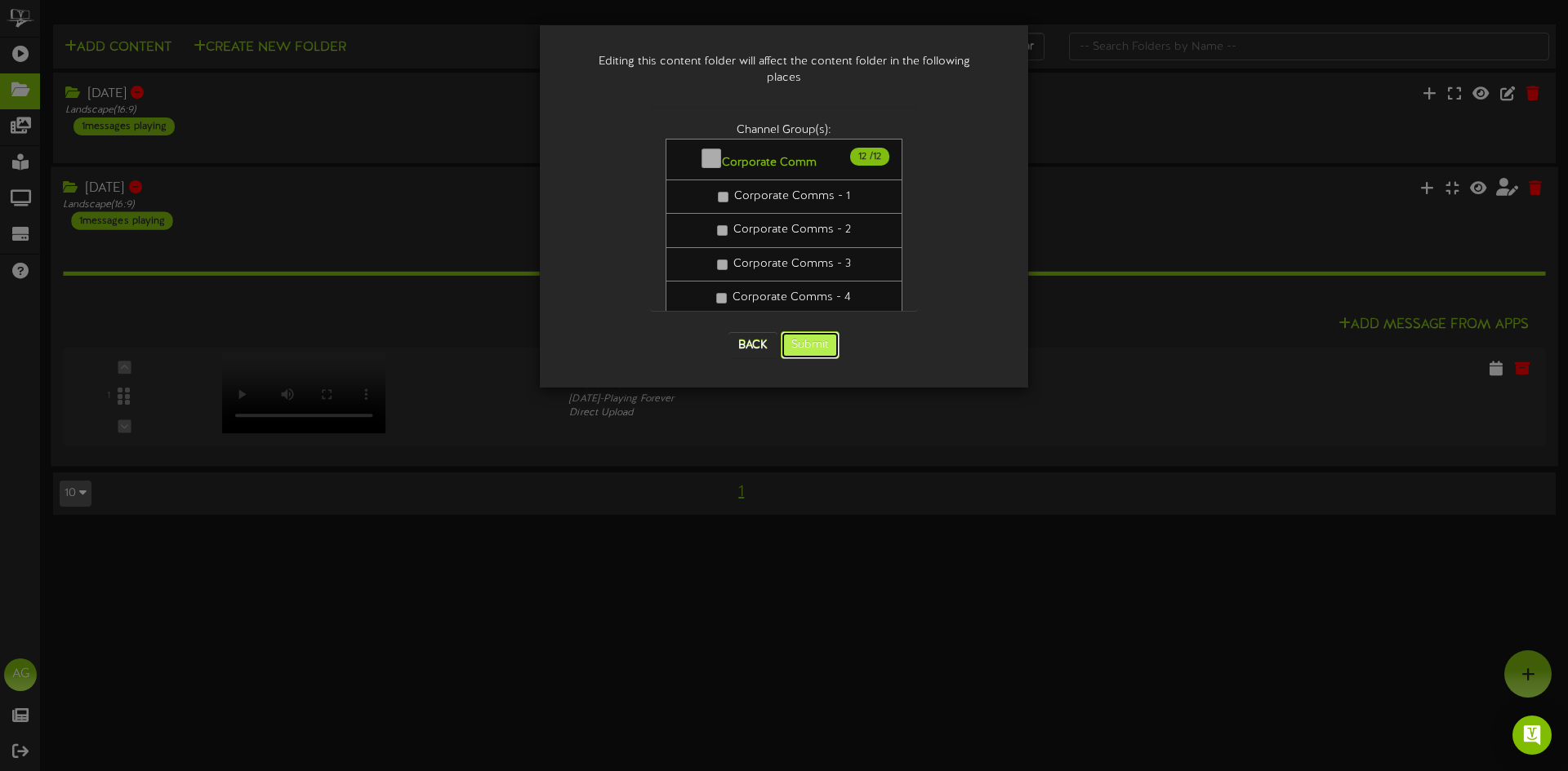
click at [796, 333] on button "Submit" at bounding box center [810, 345] width 59 height 27
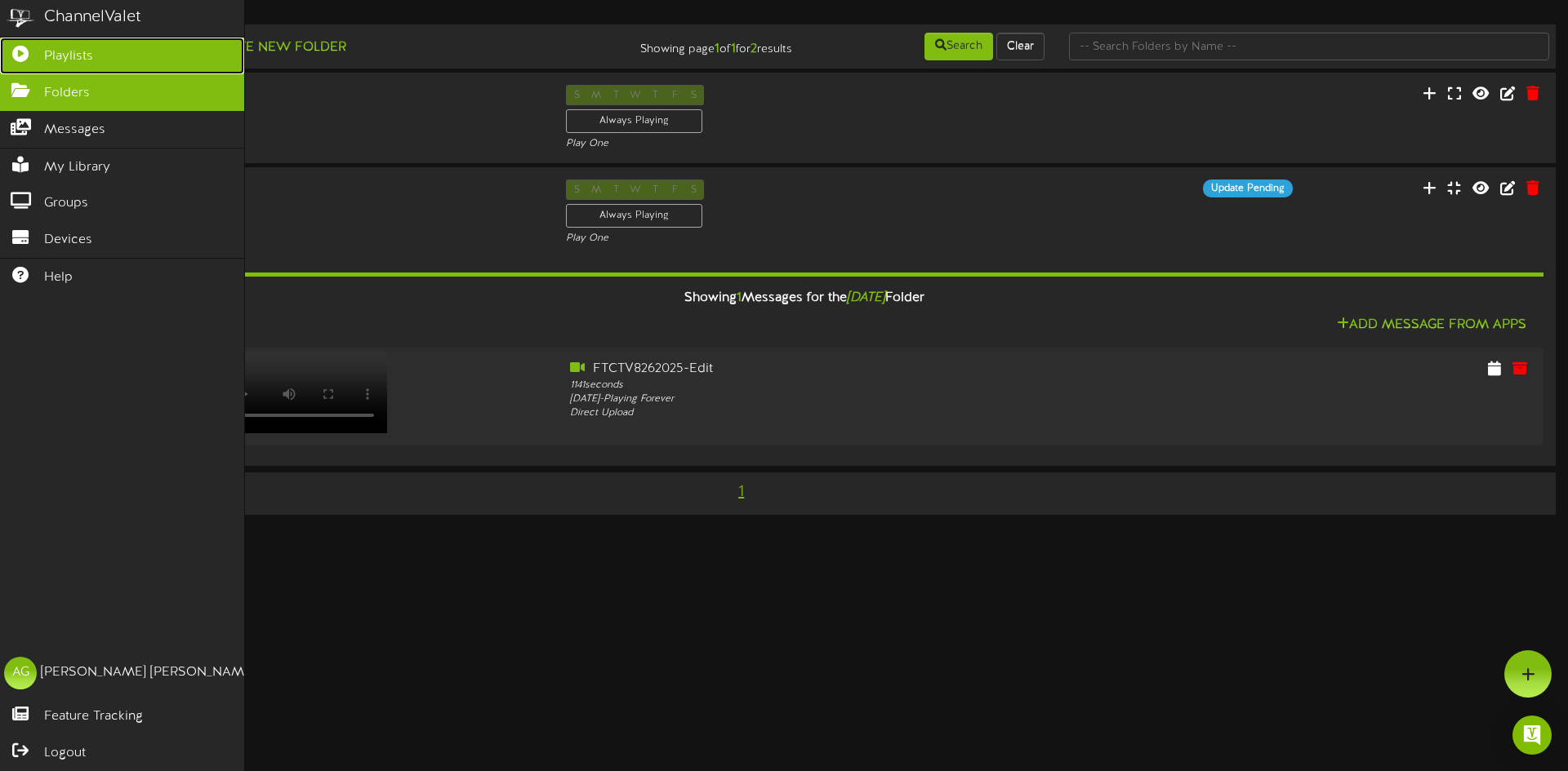
click at [13, 58] on icon at bounding box center [21, 52] width 41 height 13
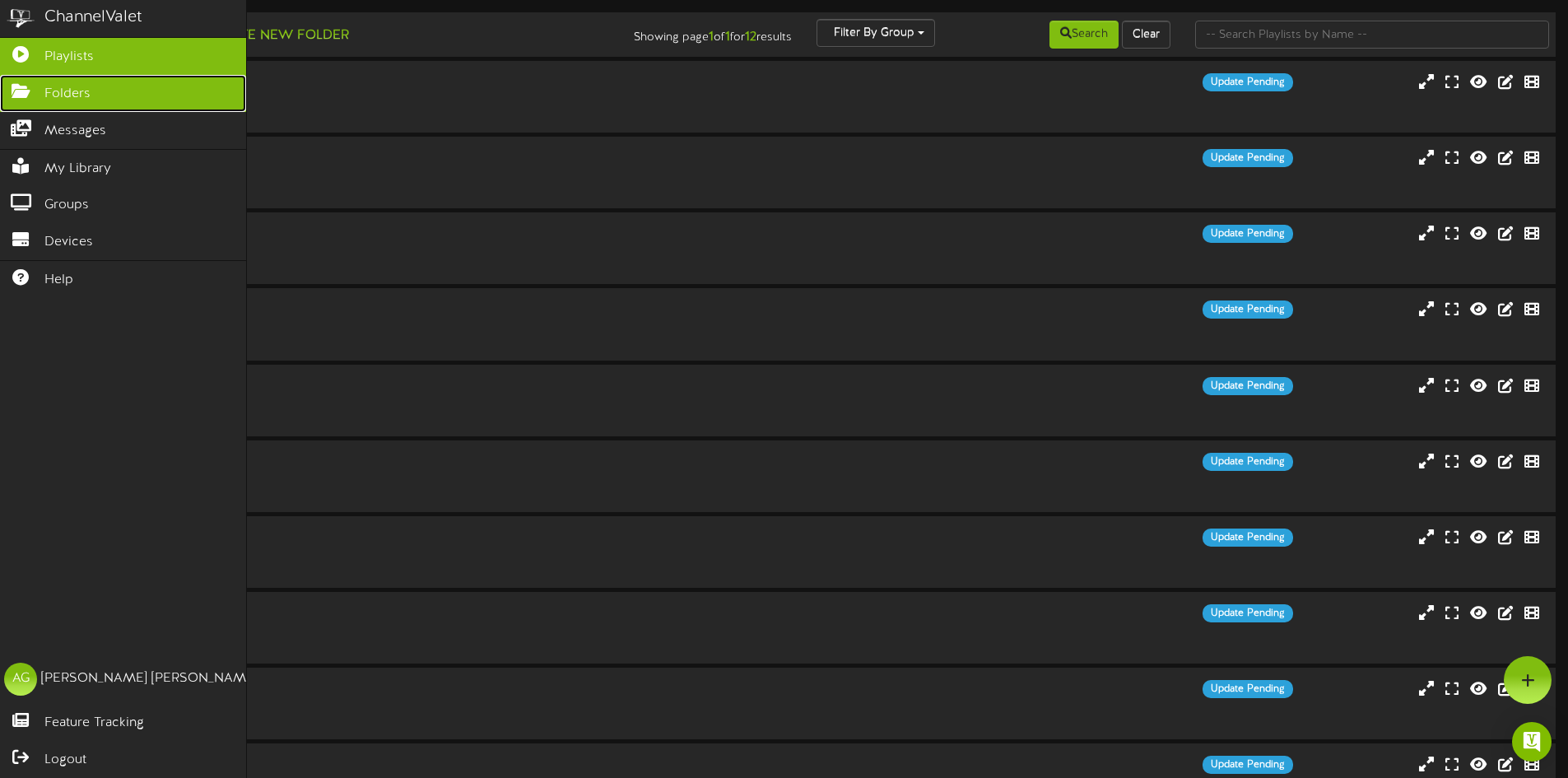
click at [1, 93] on icon at bounding box center [21, 89] width 41 height 13
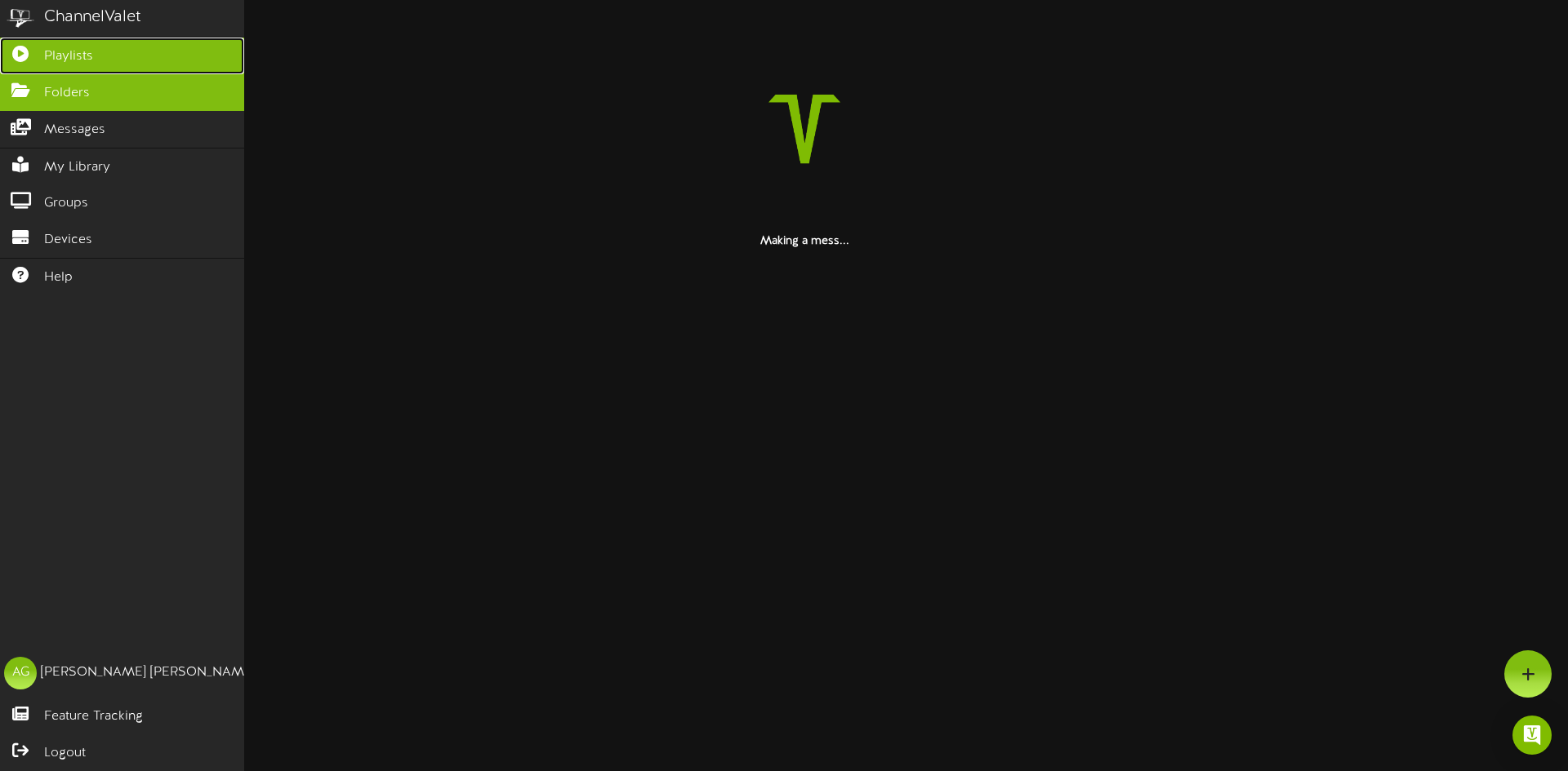
click at [32, 47] on icon at bounding box center [21, 52] width 41 height 13
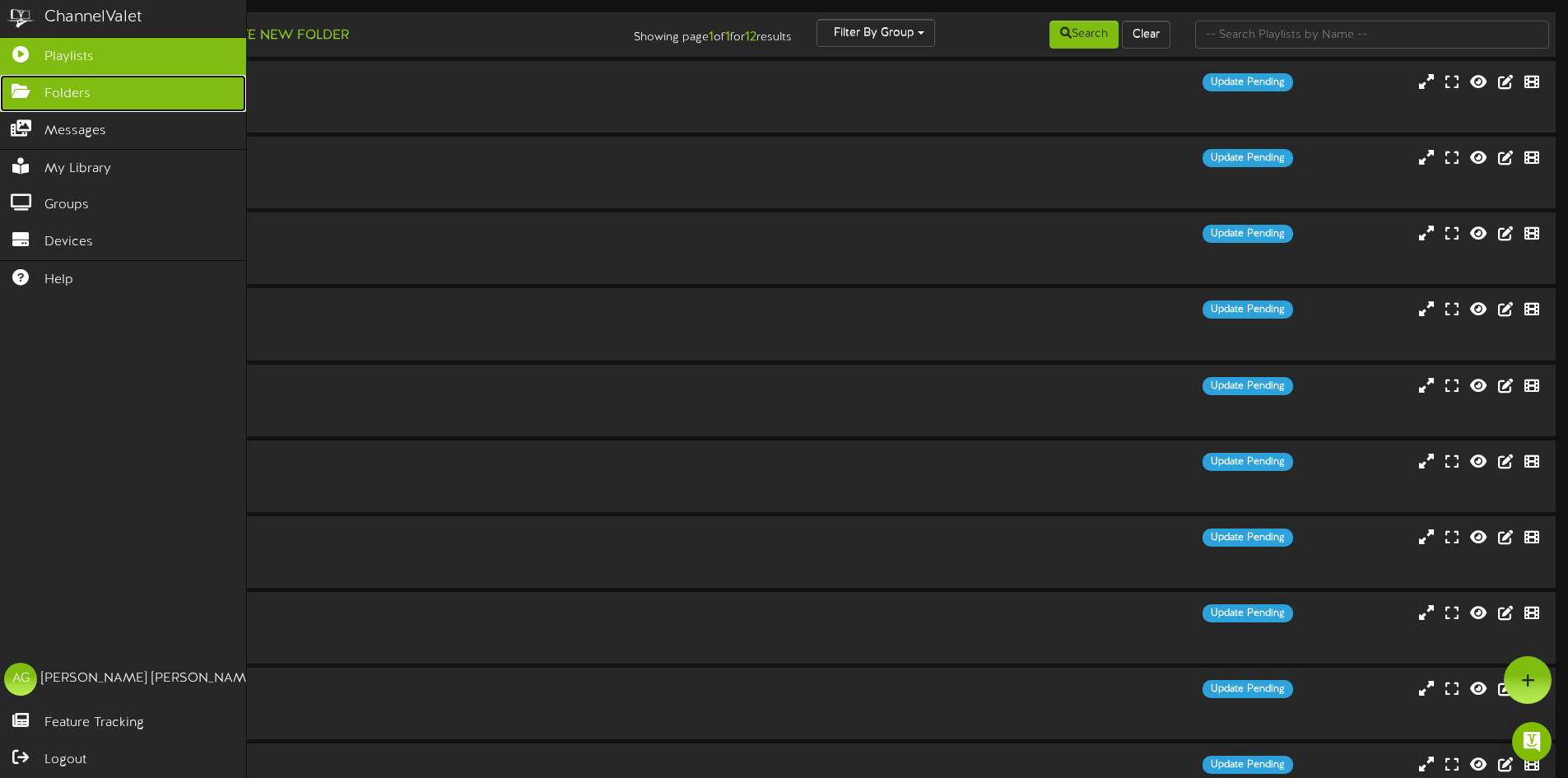
click at [17, 92] on icon at bounding box center [21, 89] width 41 height 13
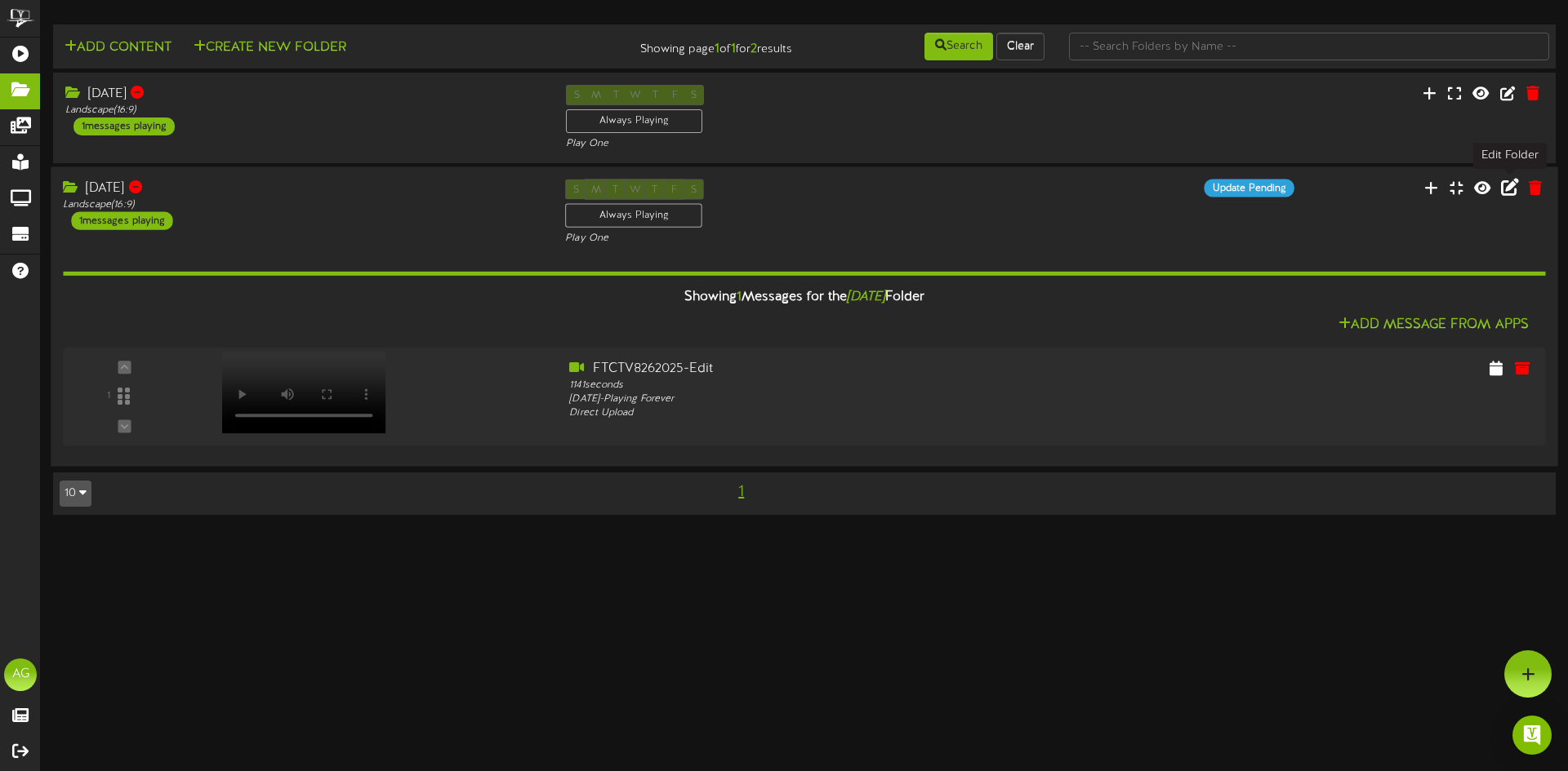
click at [1509, 184] on icon at bounding box center [1509, 187] width 18 height 18
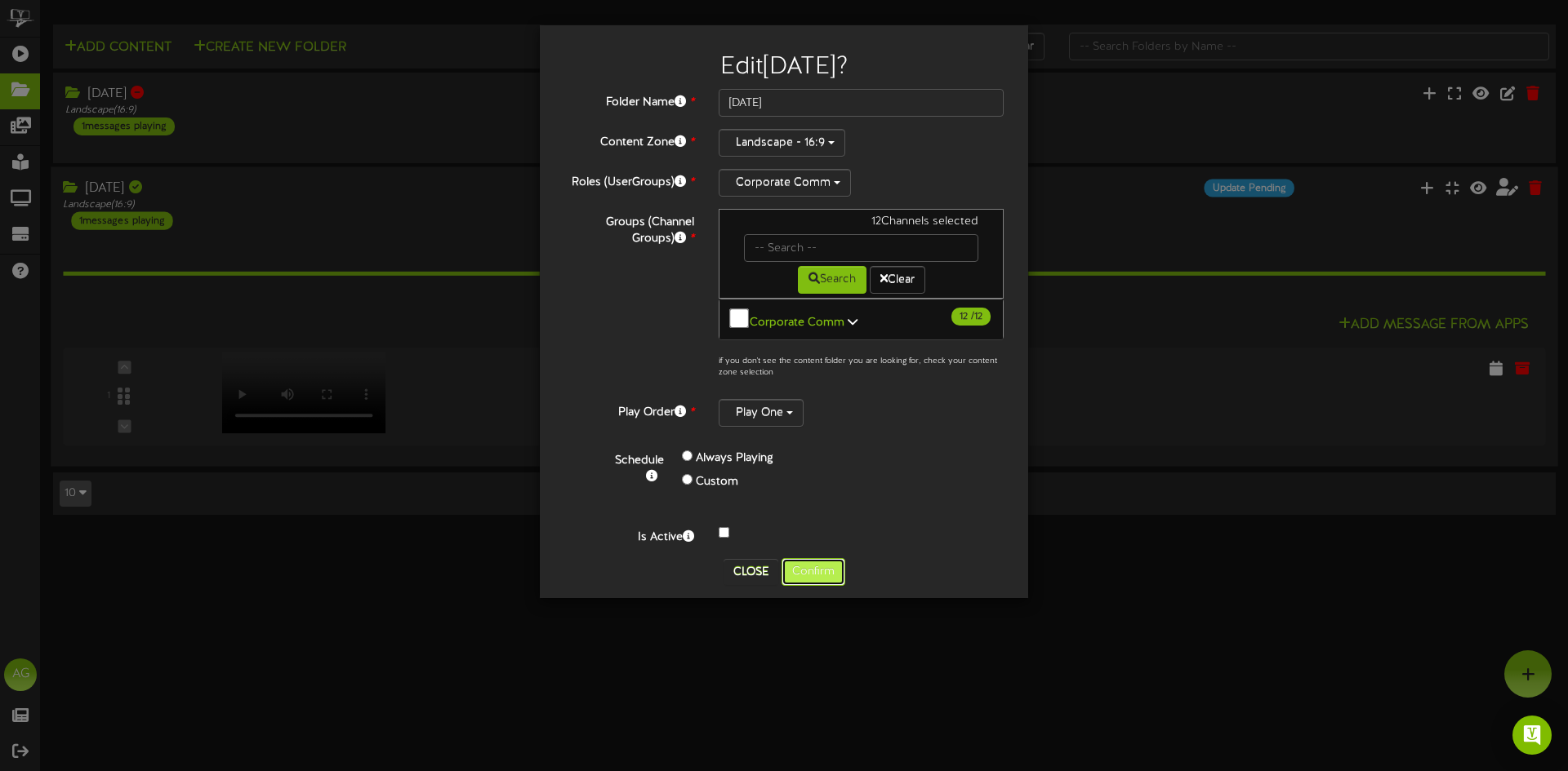
click at [841, 572] on button "Confirm" at bounding box center [812, 572] width 64 height 27
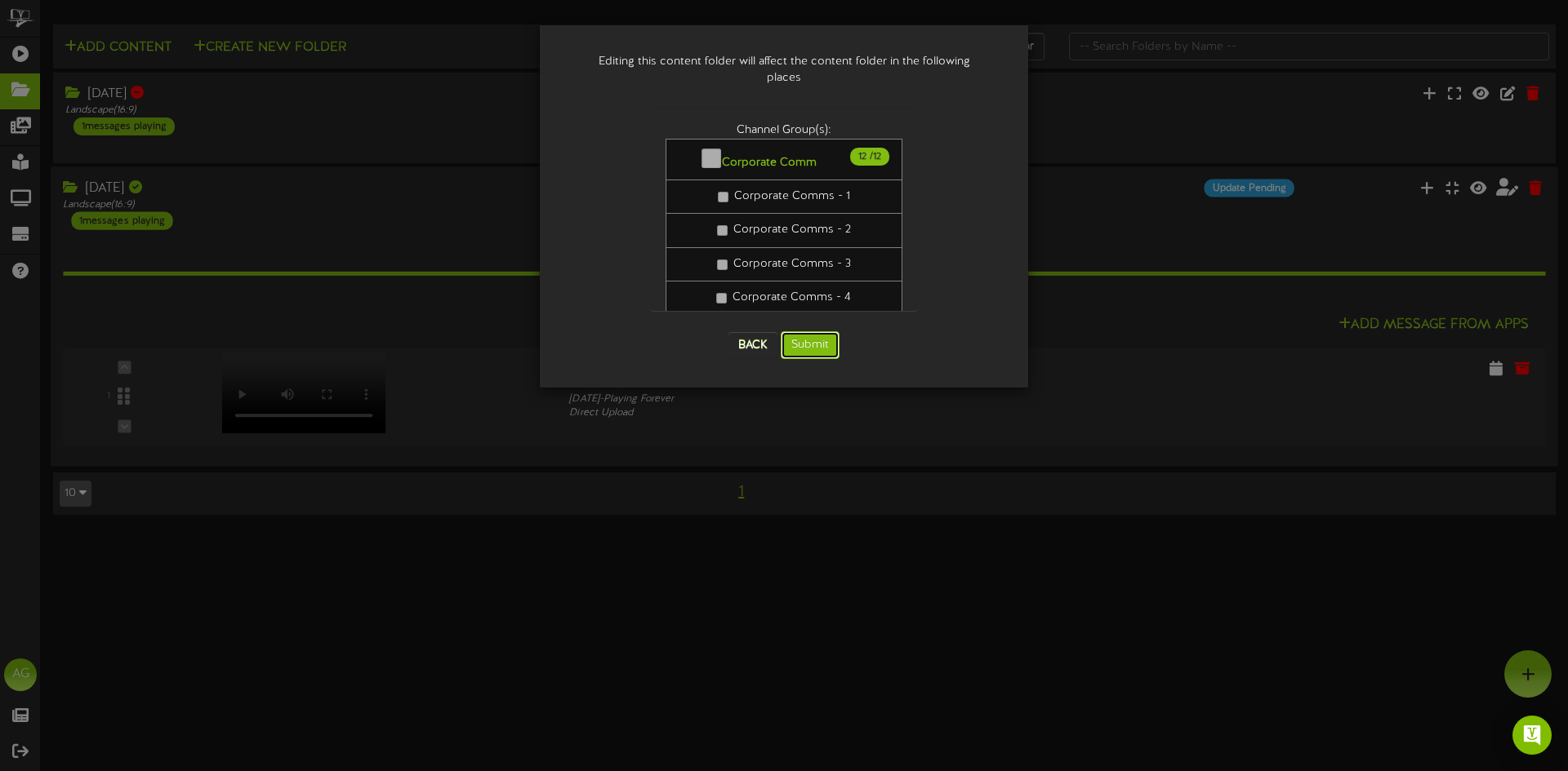
click at [795, 331] on button "Submit" at bounding box center [810, 345] width 59 height 27
